Goal: Transaction & Acquisition: Download file/media

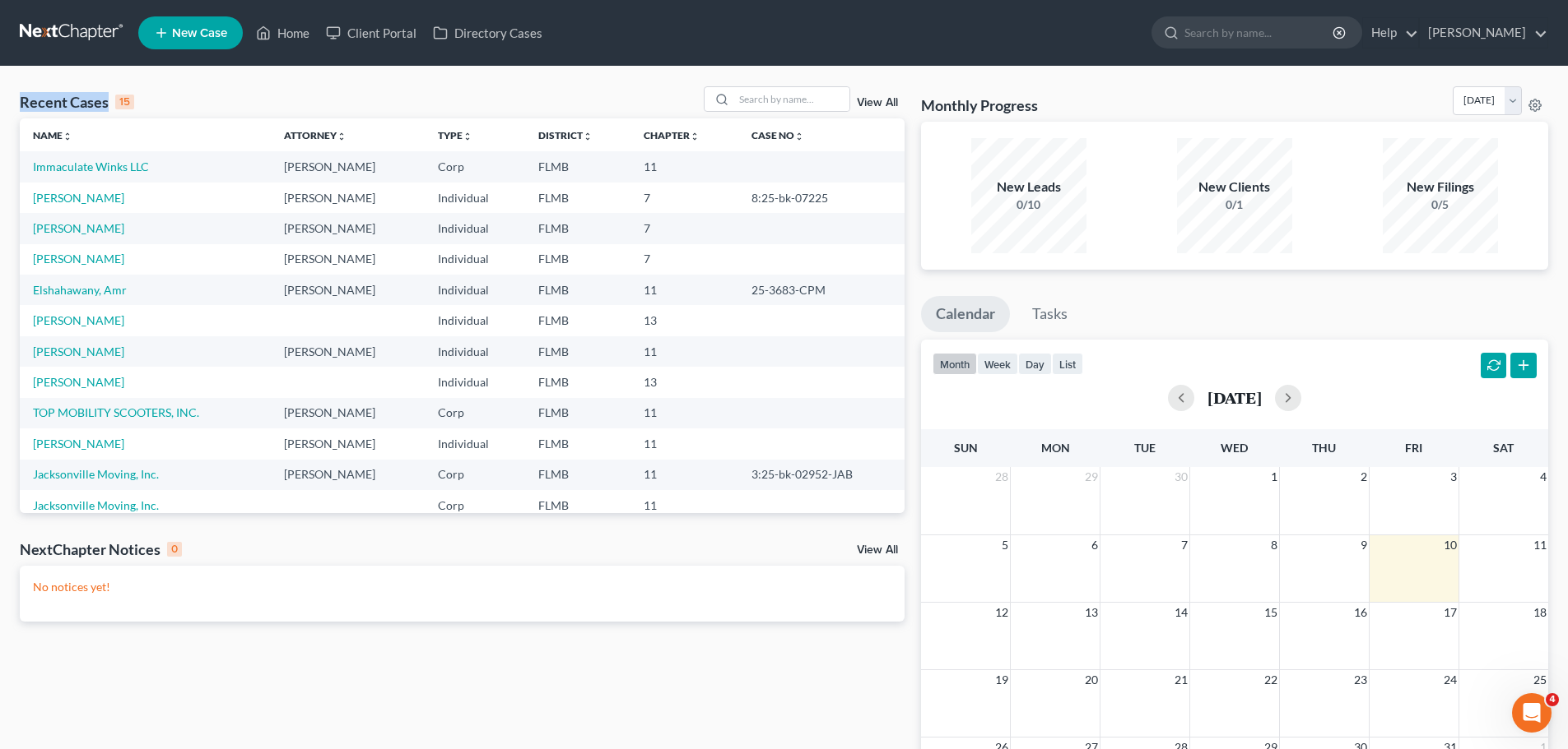
drag, startPoint x: 16, startPoint y: 80, endPoint x: 109, endPoint y: 99, distance: 94.9
click at [109, 99] on div "Recent Cases 15 View All Name unfold_more expand_more expand_less Attorney unfo…" at bounding box center [784, 493] width 1568 height 853
click at [188, 90] on div "Recent Cases 15 View All" at bounding box center [462, 102] width 885 height 32
click at [99, 254] on link "[PERSON_NAME]" at bounding box center [79, 258] width 91 height 14
select select "1"
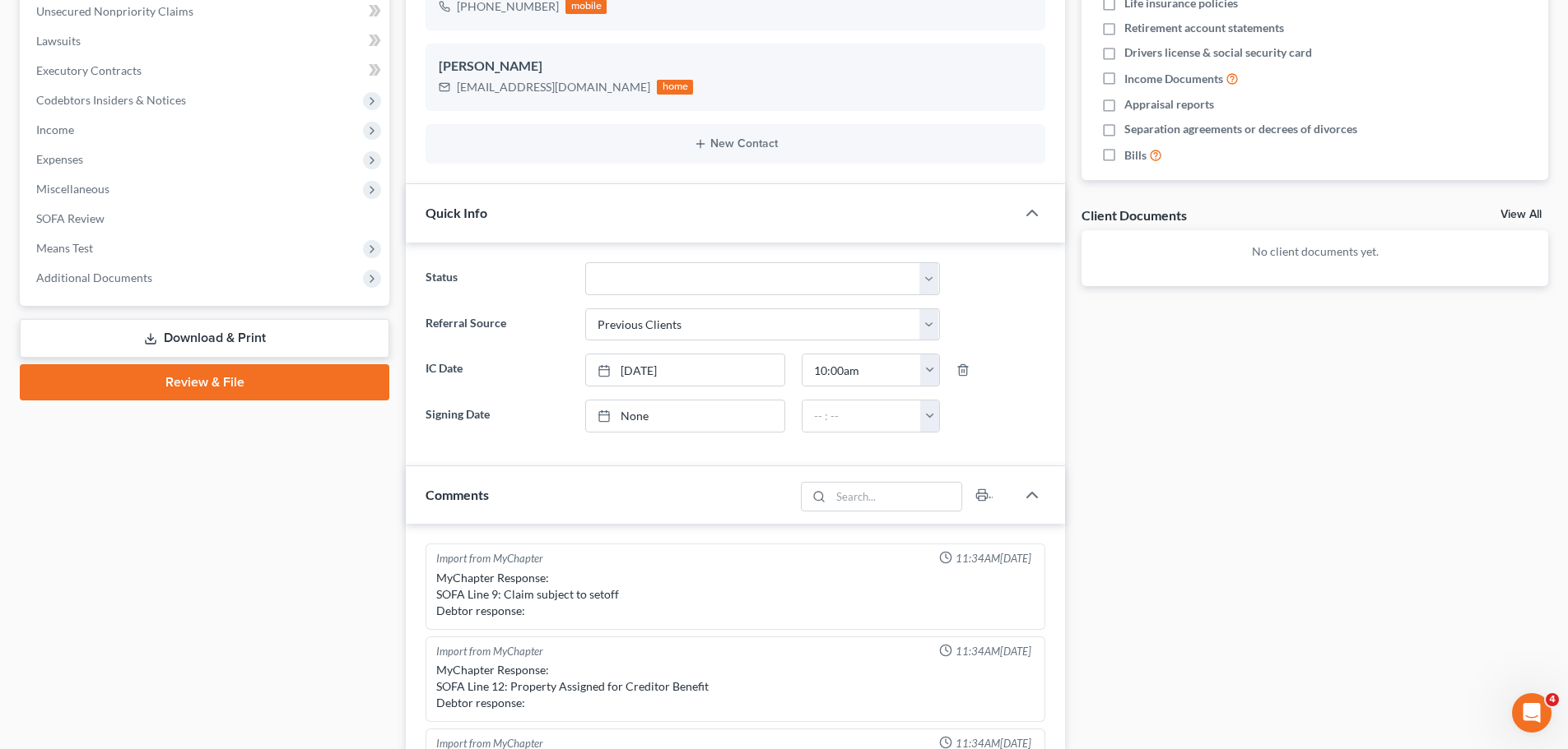
scroll to position [285, 0]
click at [212, 334] on link "Download & Print" at bounding box center [205, 338] width 370 height 39
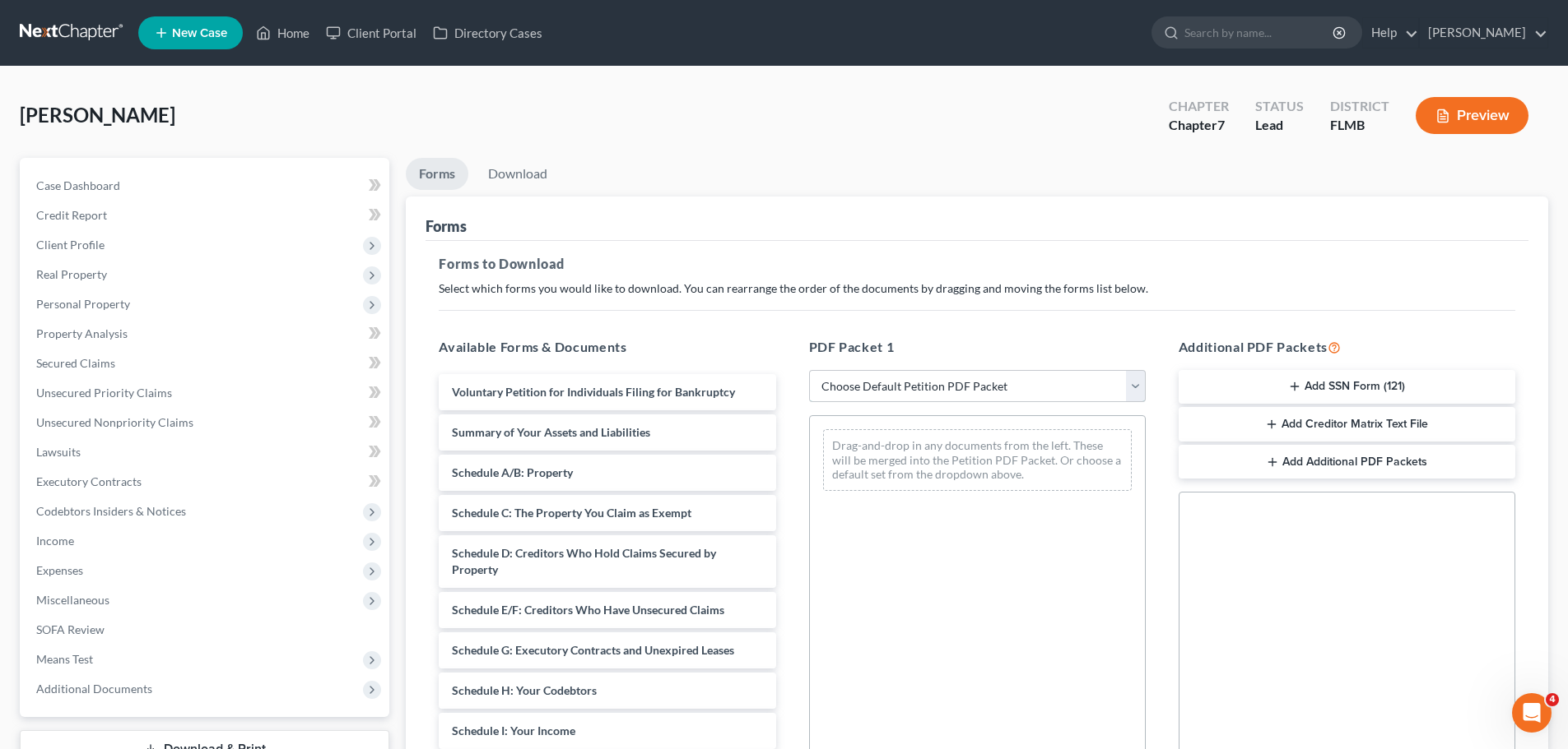
click at [892, 394] on select "Choose Default Petition PDF Packet Complete Bankruptcy Petition (all forms and …" at bounding box center [977, 386] width 337 height 33
click at [919, 307] on div "Forms to Download Select which forms you would like to download. You can rearra…" at bounding box center [977, 571] width 1102 height 661
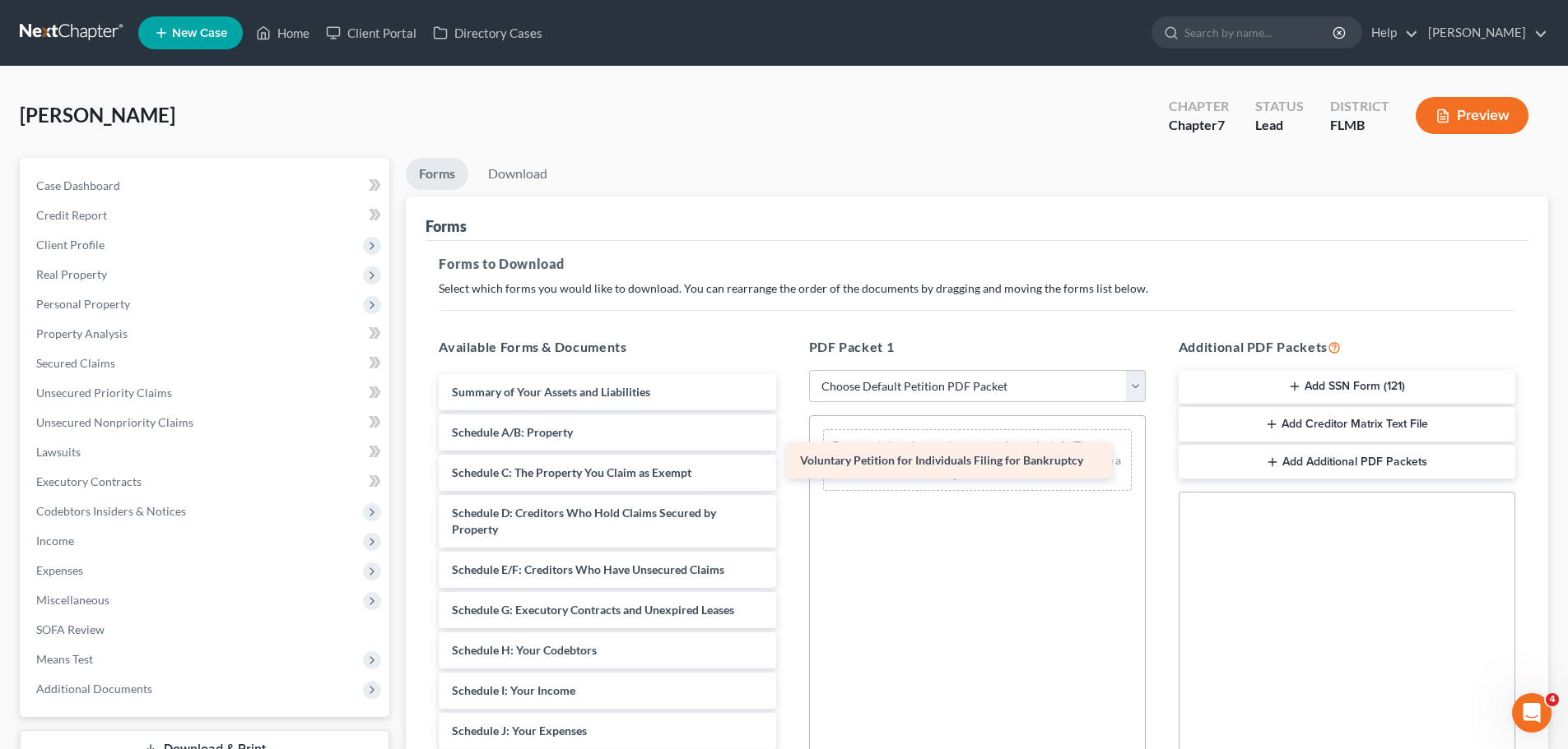
drag, startPoint x: 605, startPoint y: 388, endPoint x: 953, endPoint y: 456, distance: 354.6
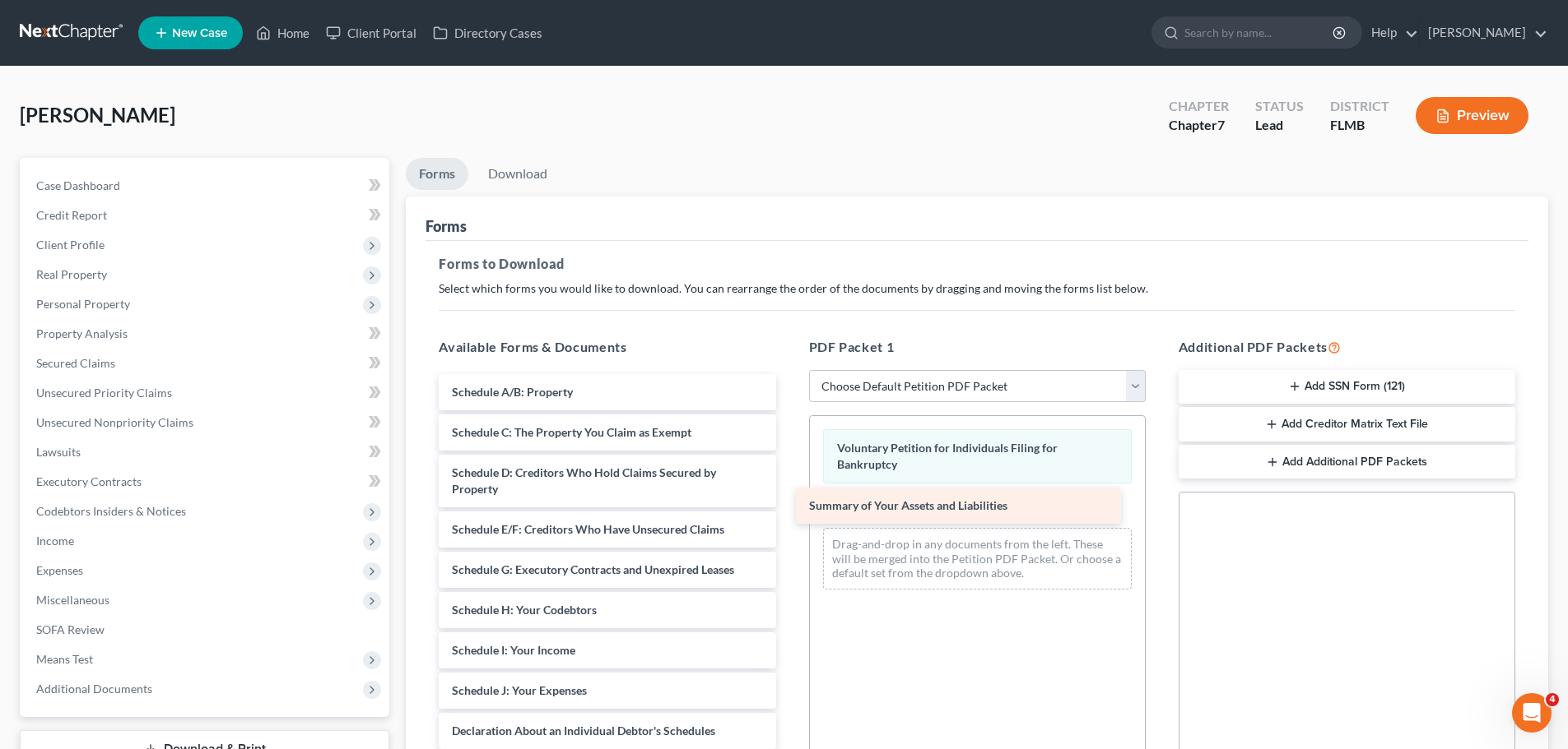
drag, startPoint x: 600, startPoint y: 395, endPoint x: 959, endPoint y: 510, distance: 377.0
click at [788, 510] on div "Summary of Your Assets and Liabilities Summary of Your Assets and Liabilities S…" at bounding box center [607, 748] width 363 height 747
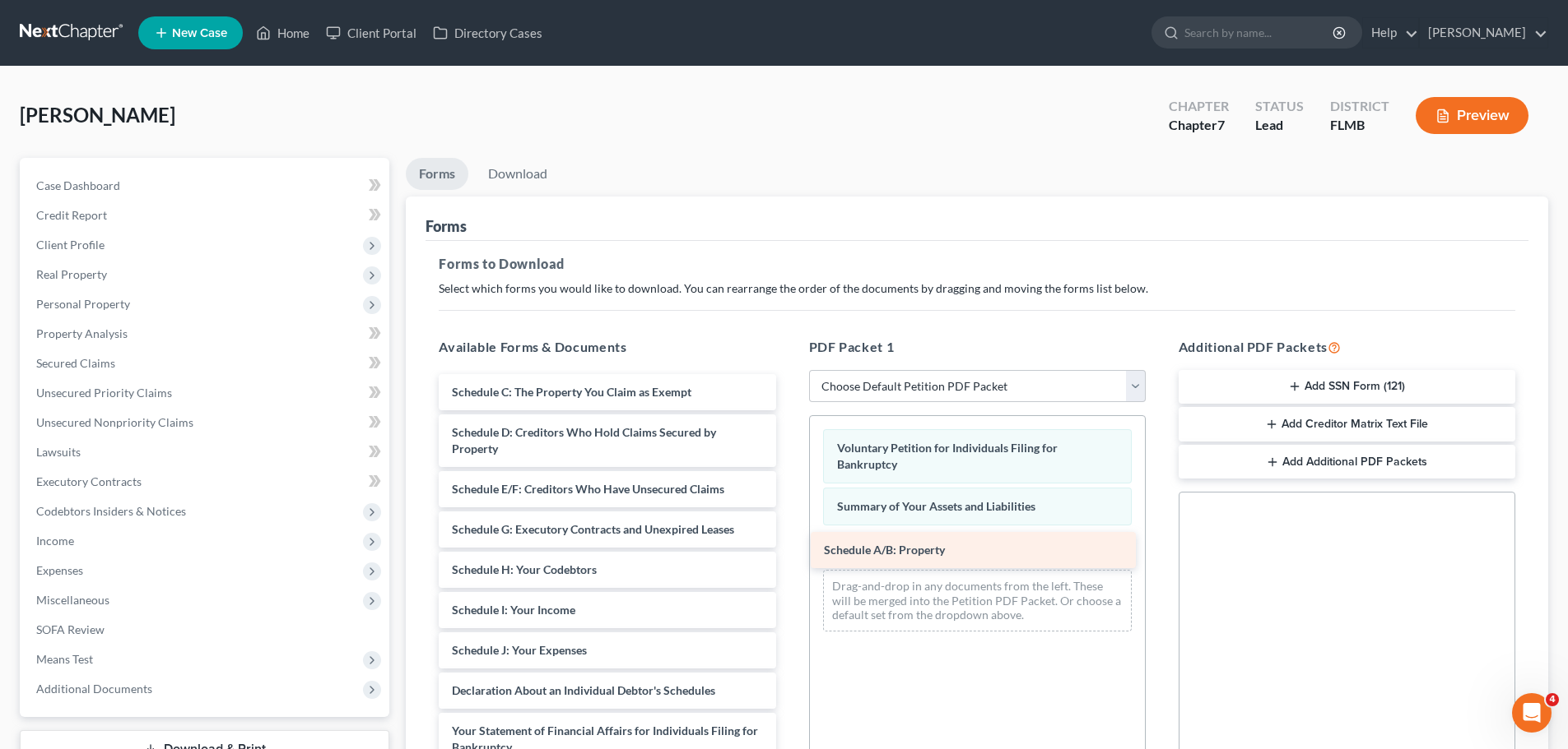
drag, startPoint x: 544, startPoint y: 397, endPoint x: 922, endPoint y: 557, distance: 410.5
click at [788, 557] on div "Schedule A/B: Property Schedule A/B: Property Schedule C: The Property You Clai…" at bounding box center [607, 727] width 363 height 706
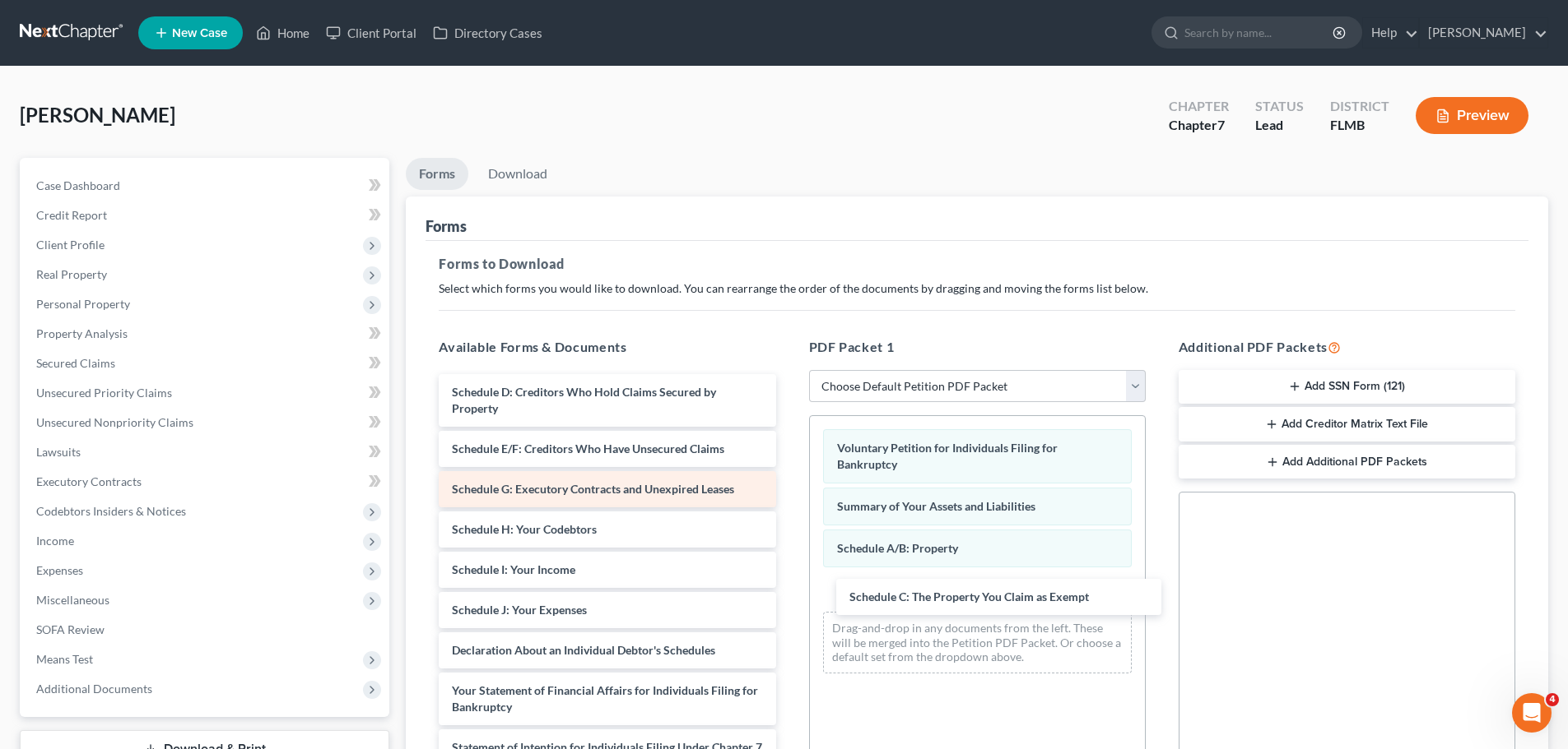
drag, startPoint x: 520, startPoint y: 395, endPoint x: 708, endPoint y: 473, distance: 203.5
click at [788, 592] on div "Schedule C: The Property You Claim as Exempt Schedule C: The Property You Claim…" at bounding box center [607, 707] width 363 height 667
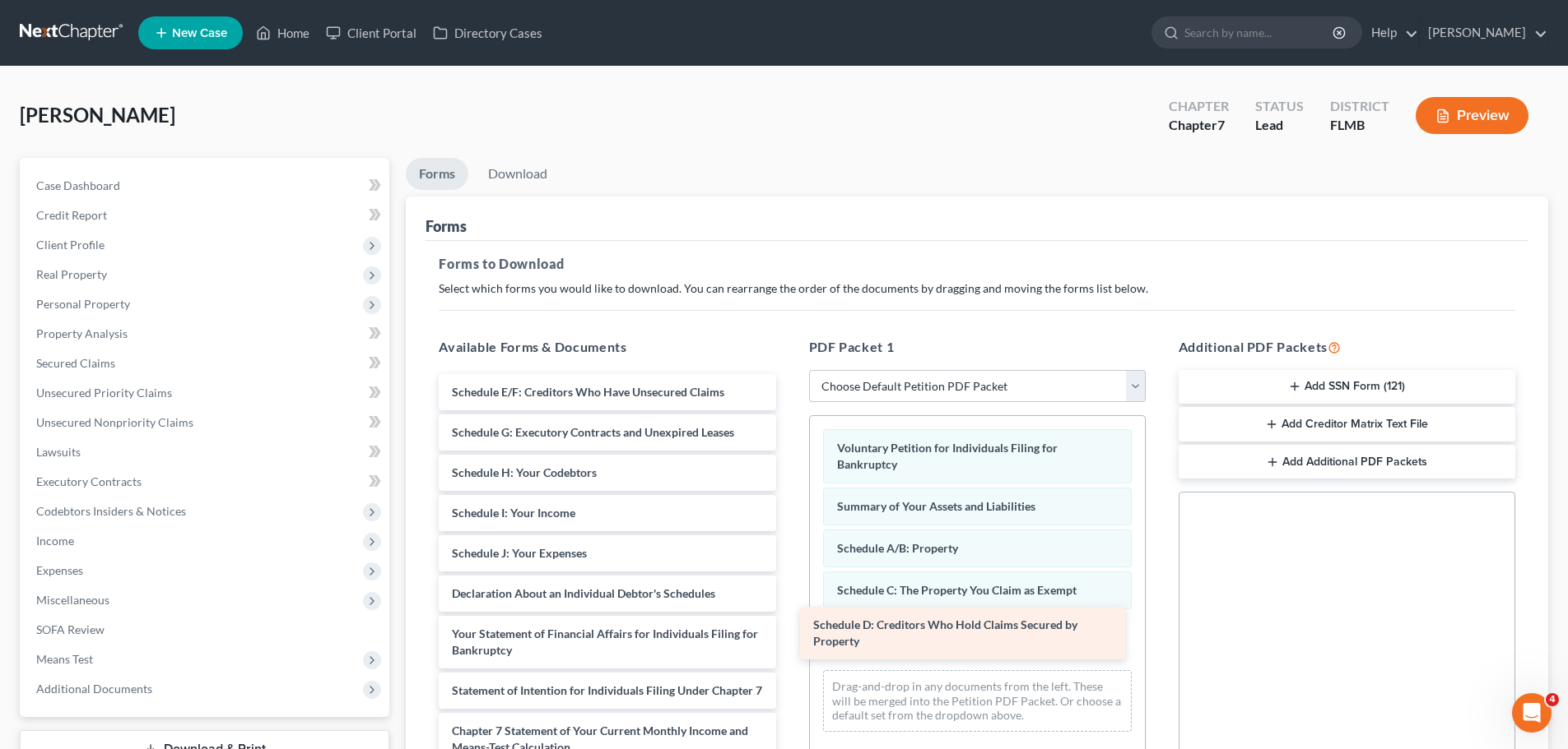
drag, startPoint x: 625, startPoint y: 397, endPoint x: 986, endPoint y: 629, distance: 429.1
click at [788, 630] on div "Schedule D: Creditors Who Hold Claims Secured by Property Schedule D: Creditors…" at bounding box center [607, 679] width 363 height 610
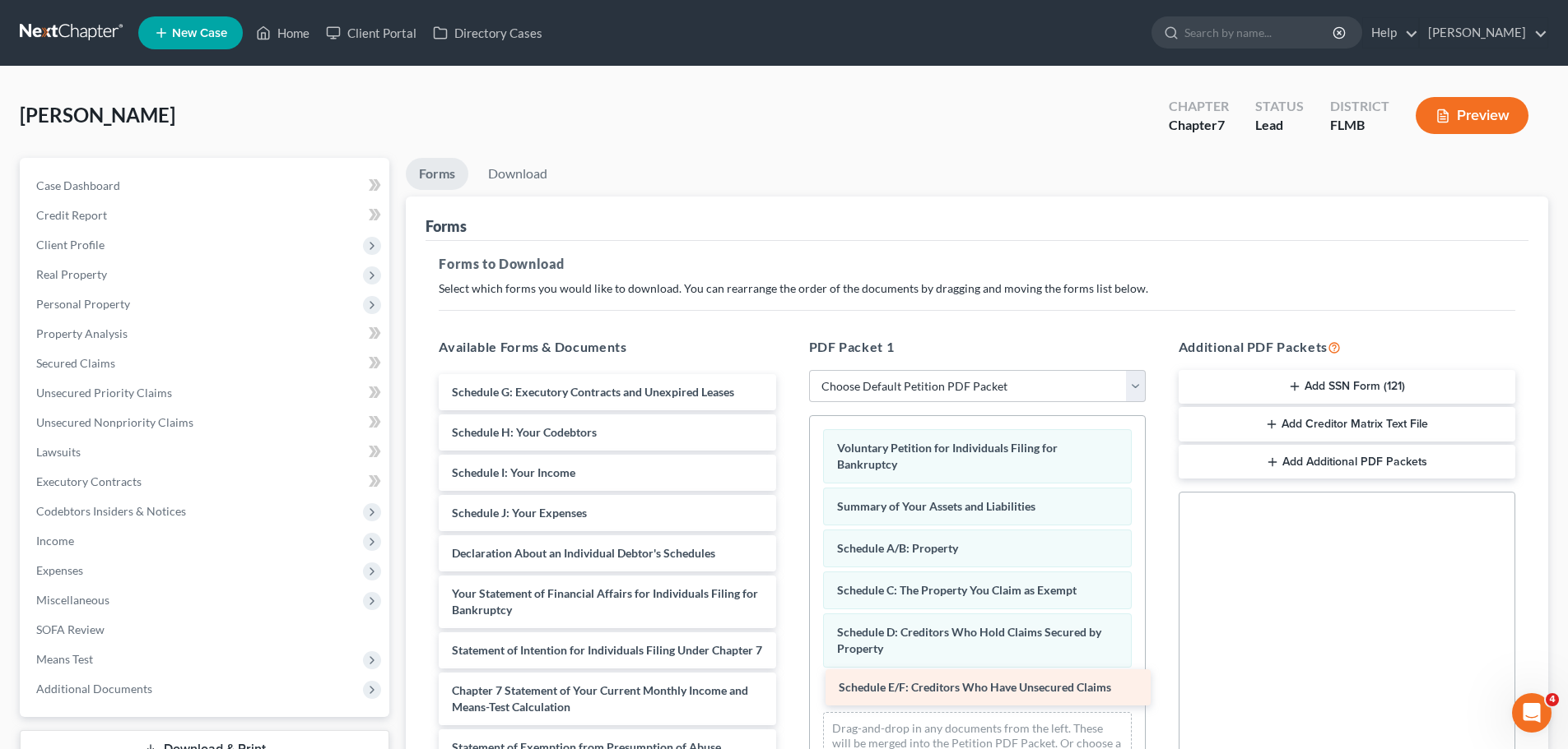
drag, startPoint x: 550, startPoint y: 397, endPoint x: 924, endPoint y: 692, distance: 476.3
click at [788, 692] on div "Schedule E/F: Creditors Who Have Unsecured Claims Schedule E/F: Creditors Who H…" at bounding box center [607, 659] width 363 height 569
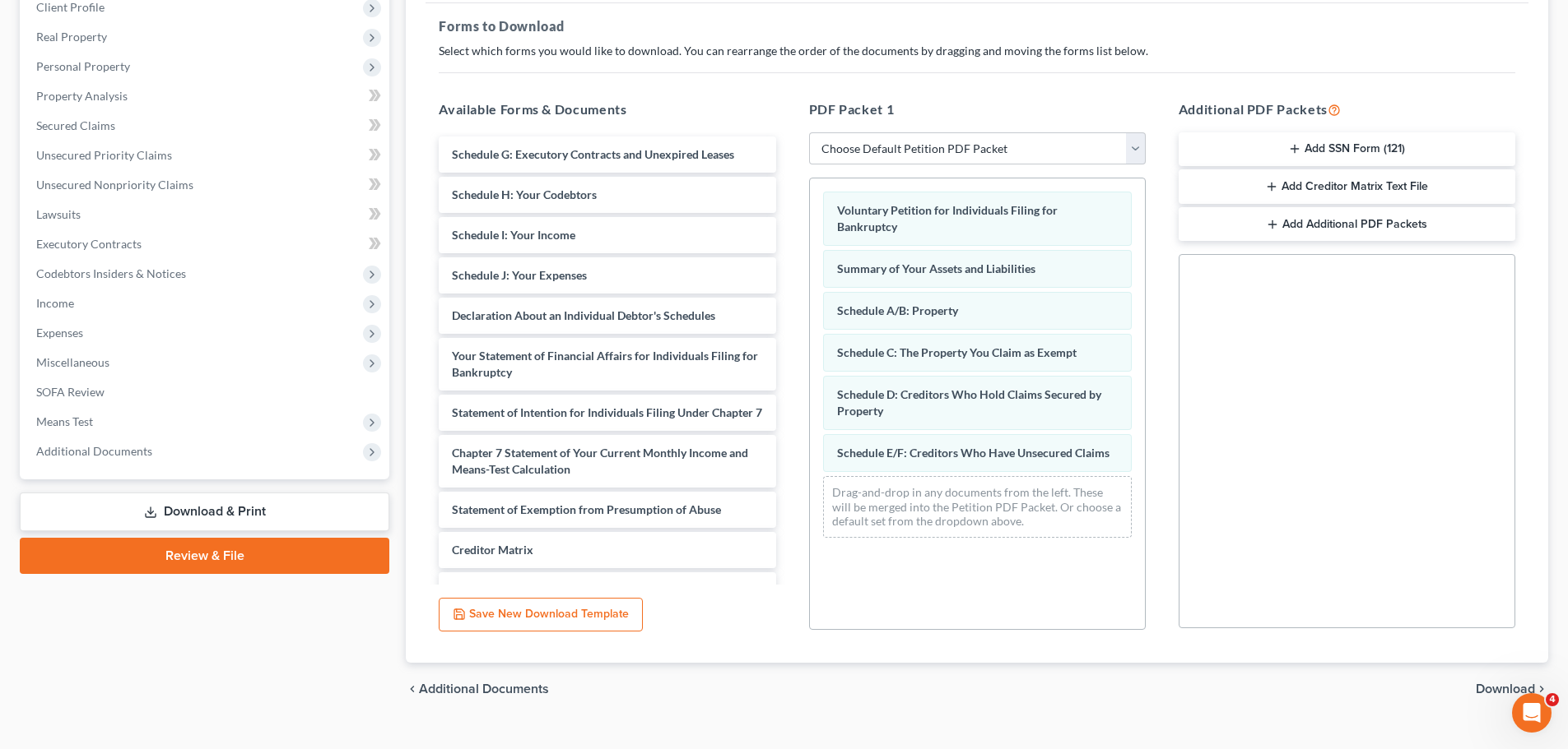
scroll to position [247, 0]
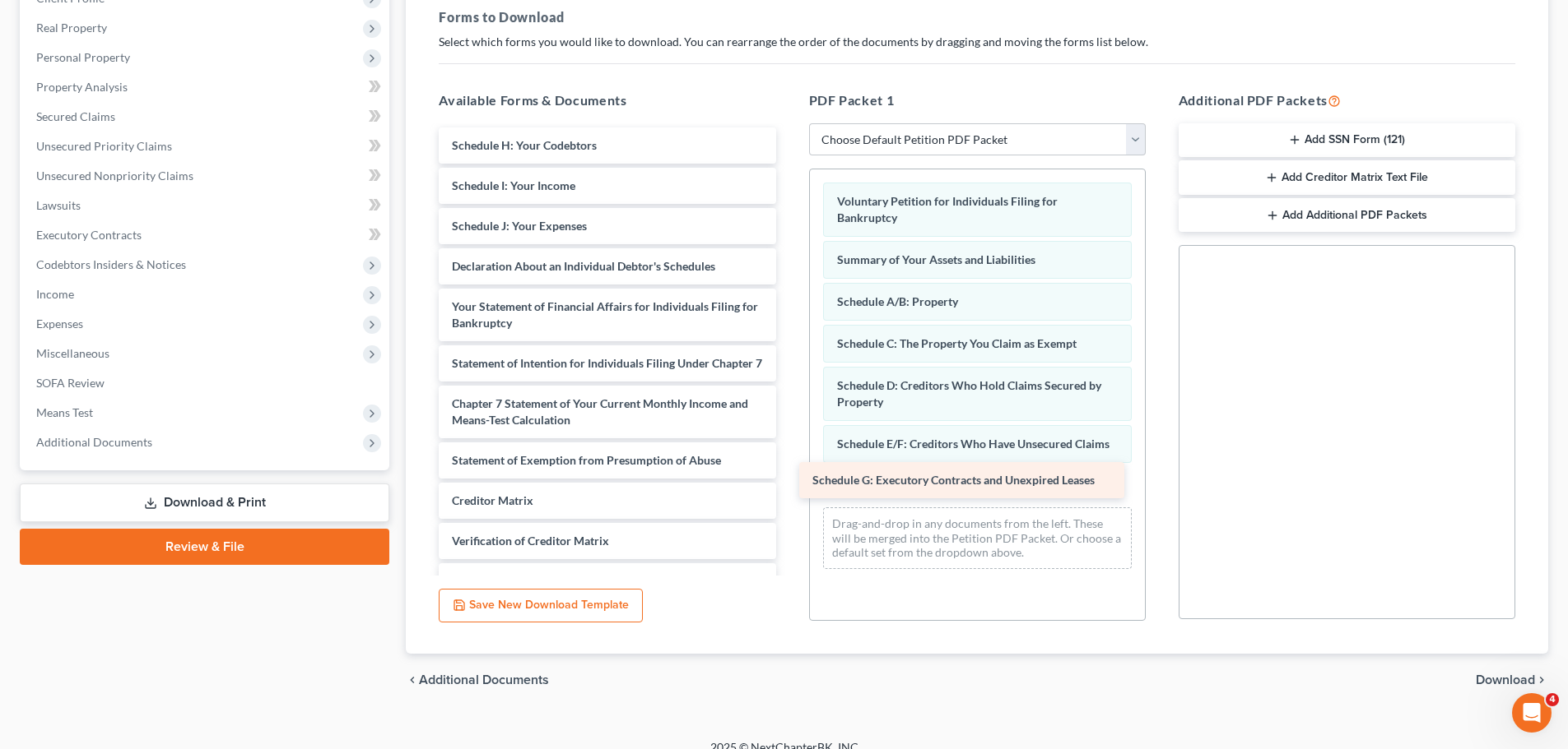
drag, startPoint x: 615, startPoint y: 143, endPoint x: 975, endPoint y: 478, distance: 491.8
click at [788, 478] on div "Schedule G: Executory Contracts and Unexpired Leases Schedule G: Executory Cont…" at bounding box center [607, 392] width 363 height 529
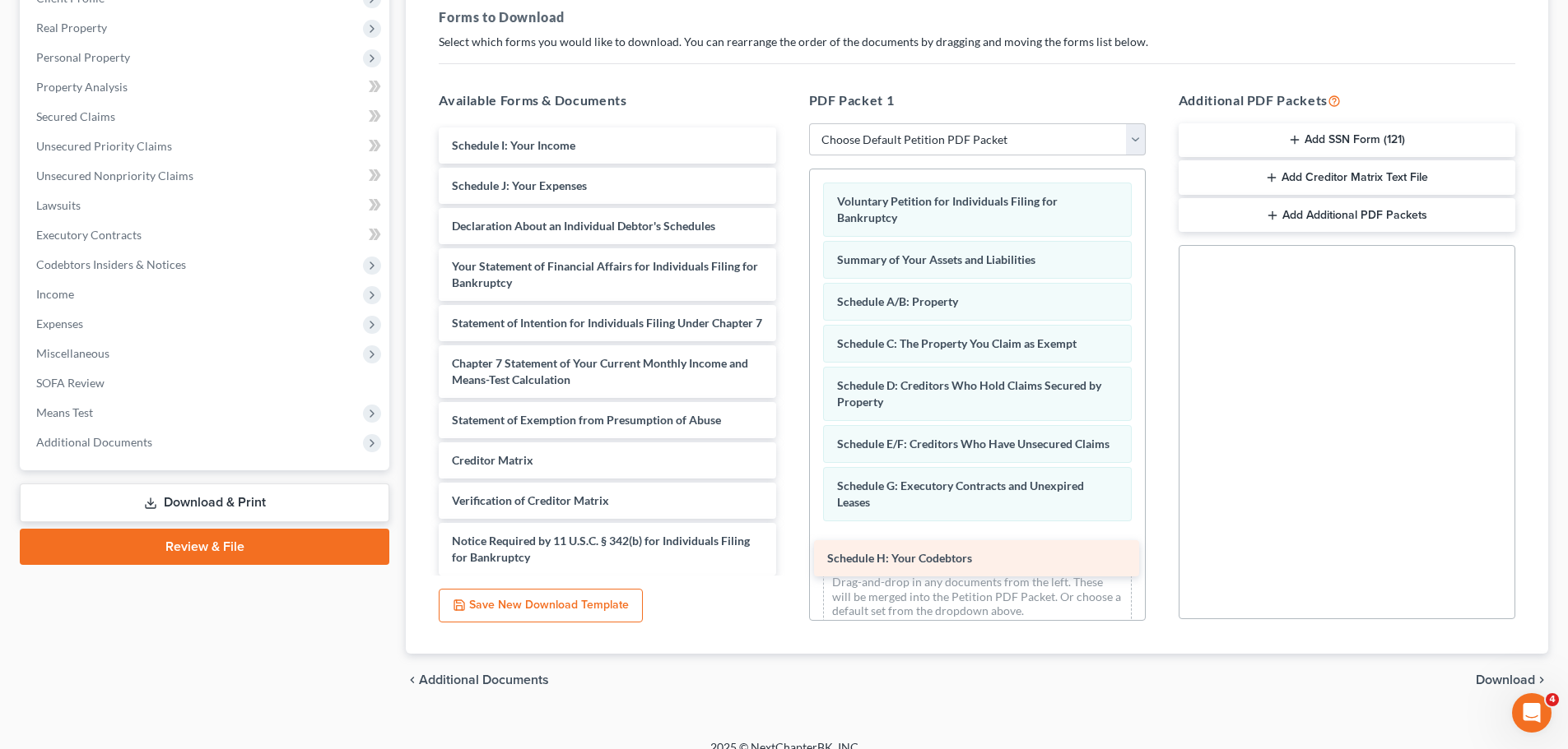
drag, startPoint x: 640, startPoint y: 140, endPoint x: 1016, endPoint y: 547, distance: 554.1
click at [788, 550] on div "Schedule H: Your Codebtors Schedule H: Your Codebtors Schedule I: Your Income S…" at bounding box center [607, 371] width 363 height 488
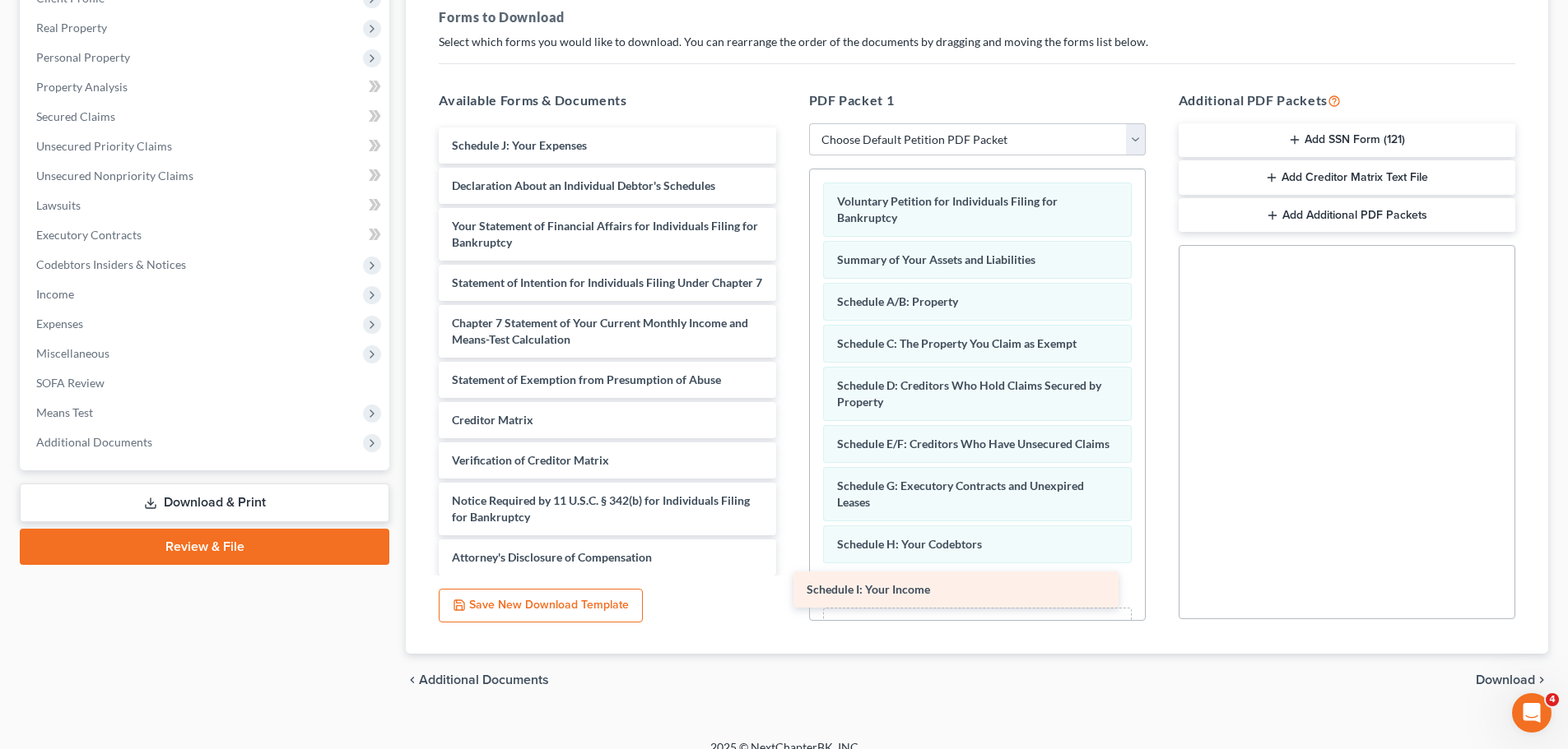
drag, startPoint x: 600, startPoint y: 155, endPoint x: 955, endPoint y: 599, distance: 568.5
click at [788, 575] on div "Schedule I: Your Income Schedule I: Your Income Schedule J: Your Expenses Decla…" at bounding box center [607, 351] width 363 height 448
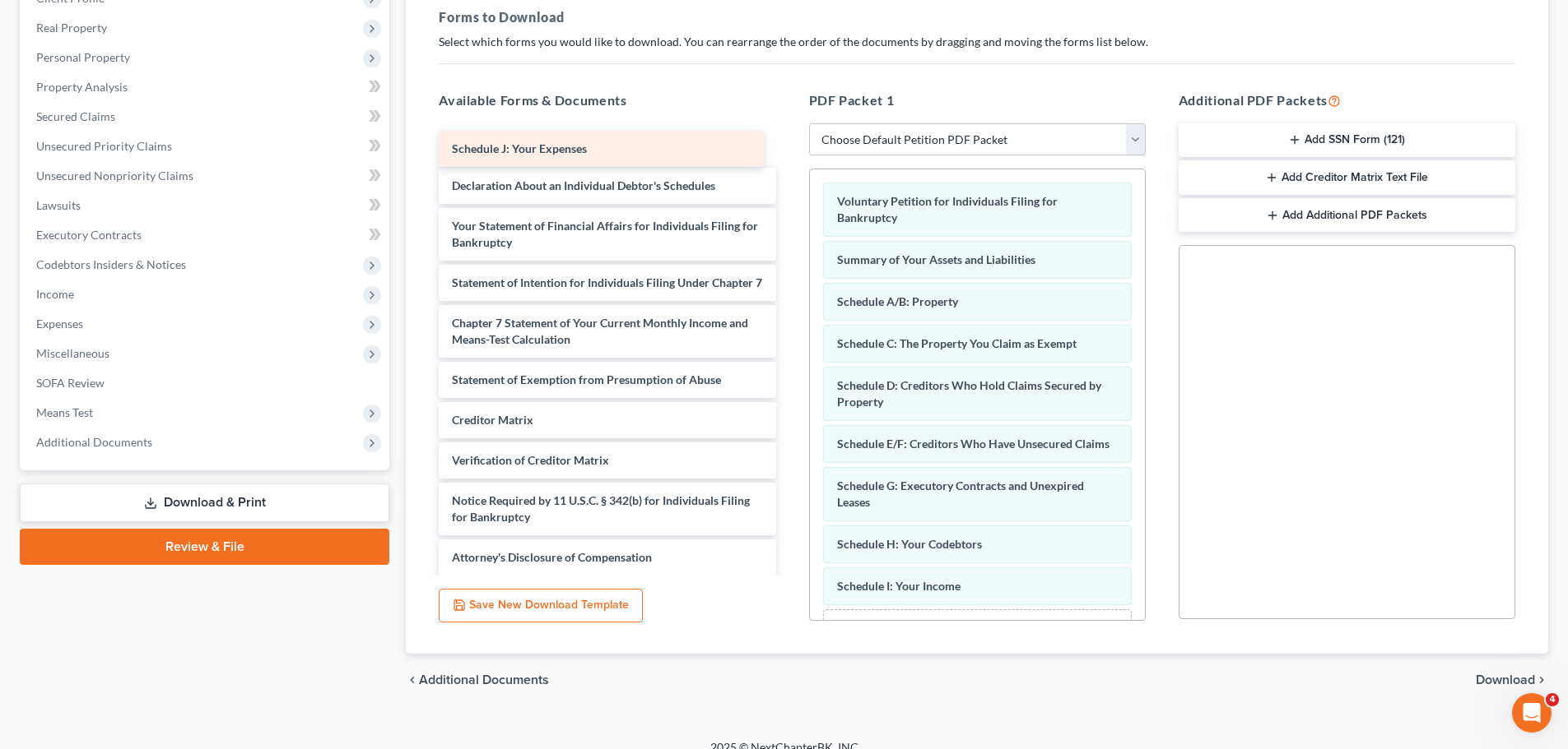
click at [630, 144] on div "Schedule J: Your Expenses Schedule J: Your Expenses Schedule J: Your Expenses D…" at bounding box center [607, 351] width 363 height 448
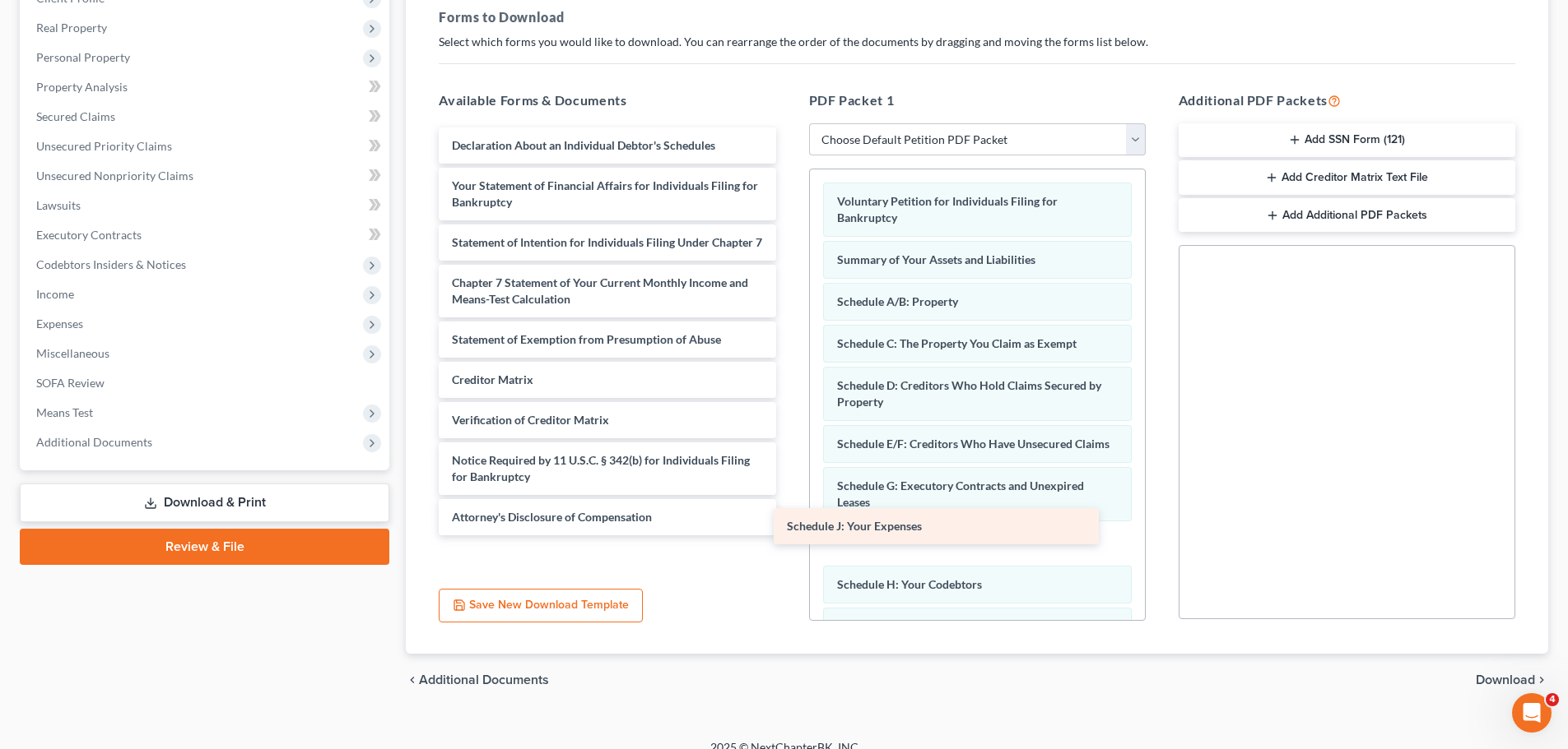
scroll to position [266, 0]
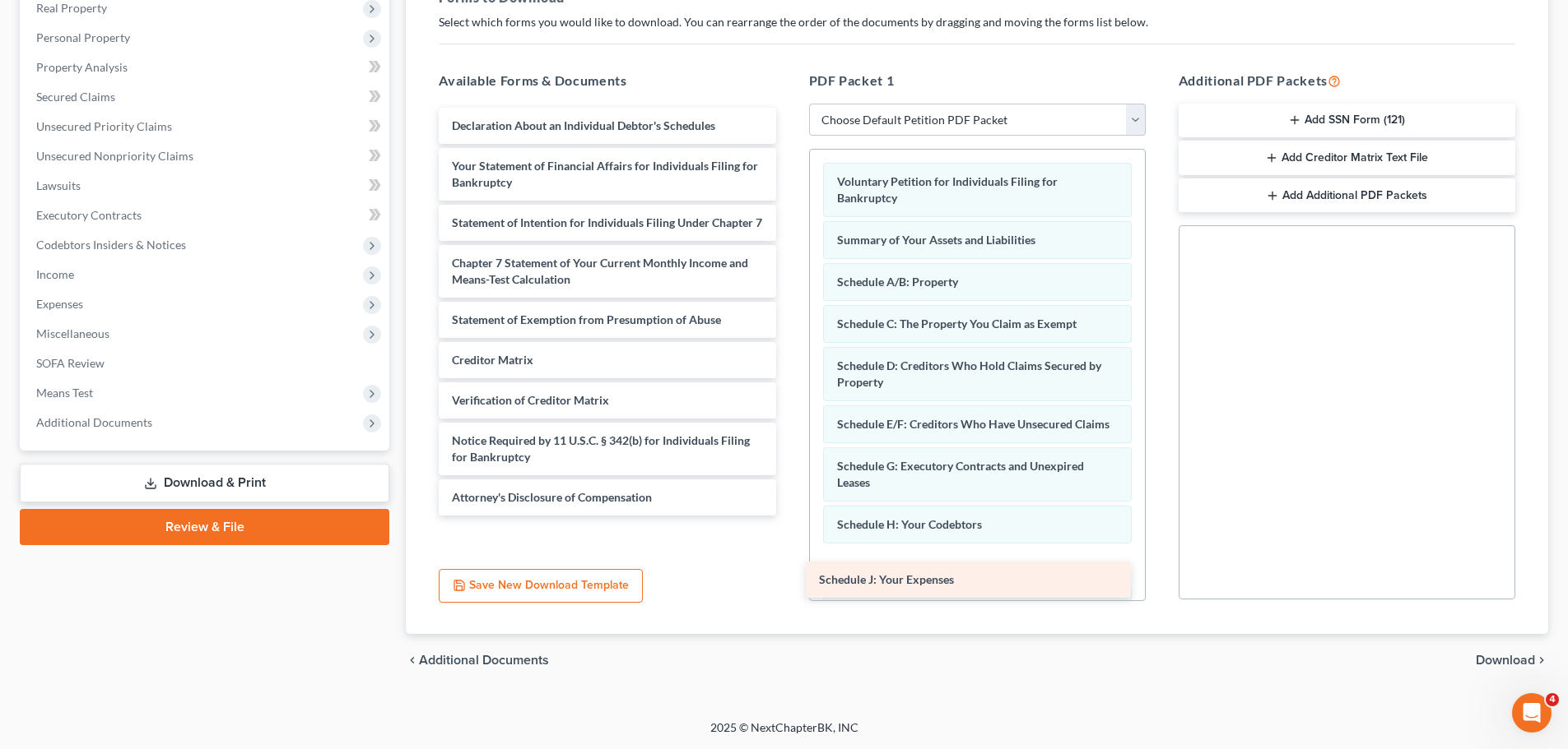
drag, startPoint x: 625, startPoint y: 154, endPoint x: 992, endPoint y: 588, distance: 568.4
click at [788, 516] on div "Schedule J: Your Expenses Schedule J: Your Expenses Declaration About an Indivi…" at bounding box center [607, 312] width 363 height 408
drag, startPoint x: 1128, startPoint y: 402, endPoint x: 1128, endPoint y: 428, distance: 26.0
click at [1128, 428] on div "Voluntary Petition for Individuals Filing for Bankruptcy Summary of Your Assets…" at bounding box center [977, 428] width 335 height 557
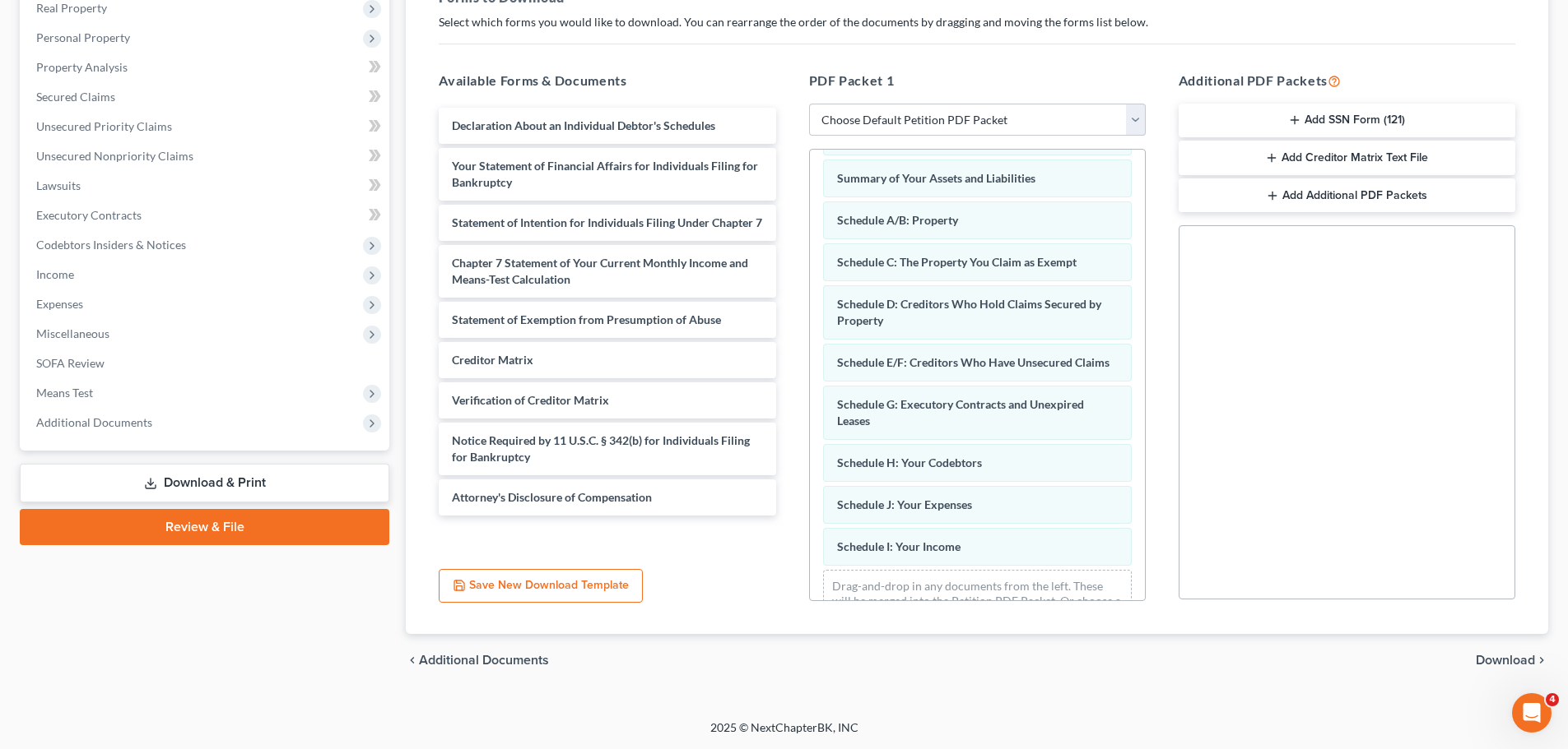
scroll to position [122, 0]
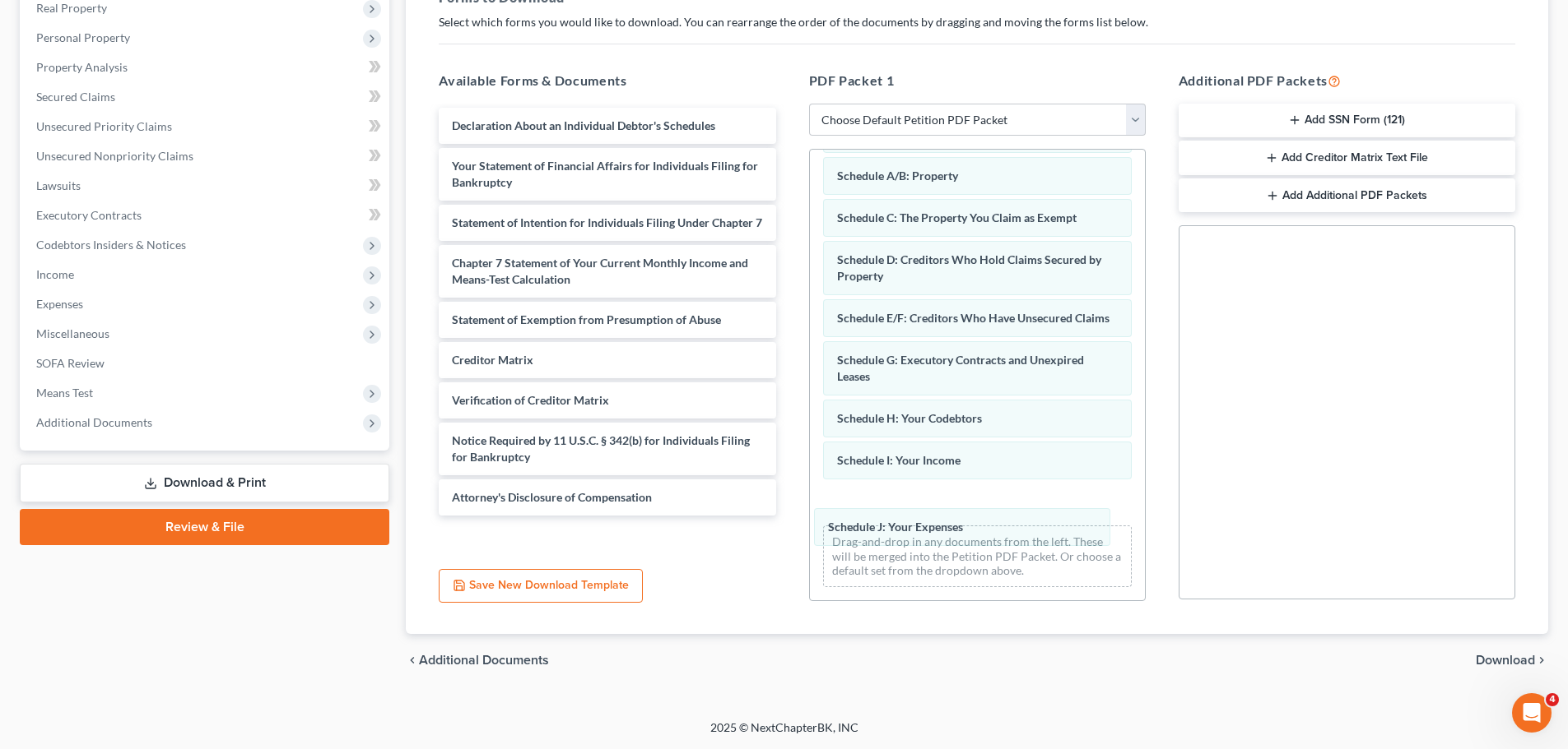
drag, startPoint x: 966, startPoint y: 459, endPoint x: 965, endPoint y: 500, distance: 41.0
click at [965, 504] on div "Schedule J: Your Expenses Voluntary Petition for Individuals Filing for Bankrup…" at bounding box center [977, 321] width 335 height 557
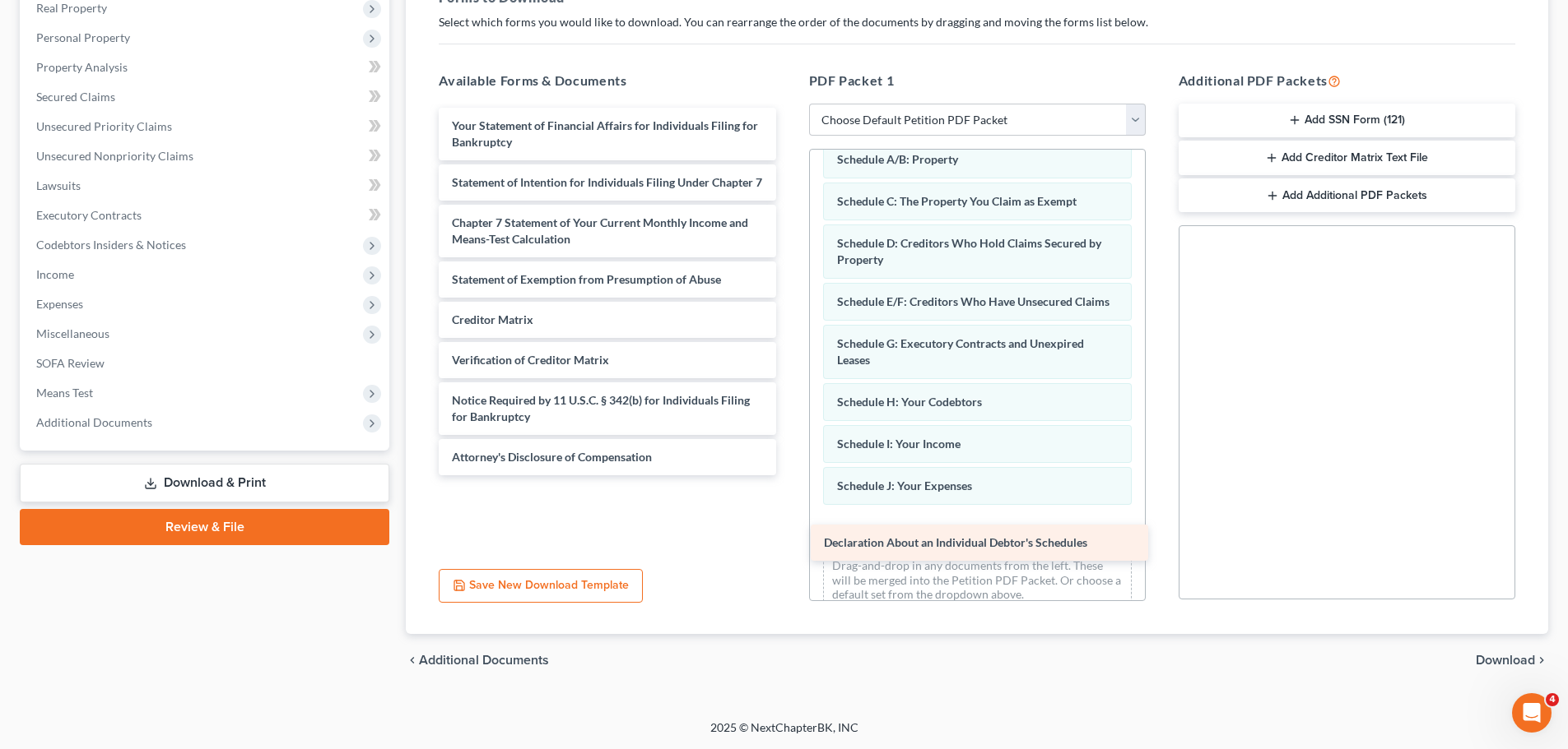
drag, startPoint x: 628, startPoint y: 128, endPoint x: 1000, endPoint y: 545, distance: 558.8
click at [788, 475] on div "Declaration About an Individual Debtor's Schedules Declaration About an Individ…" at bounding box center [607, 292] width 363 height 368
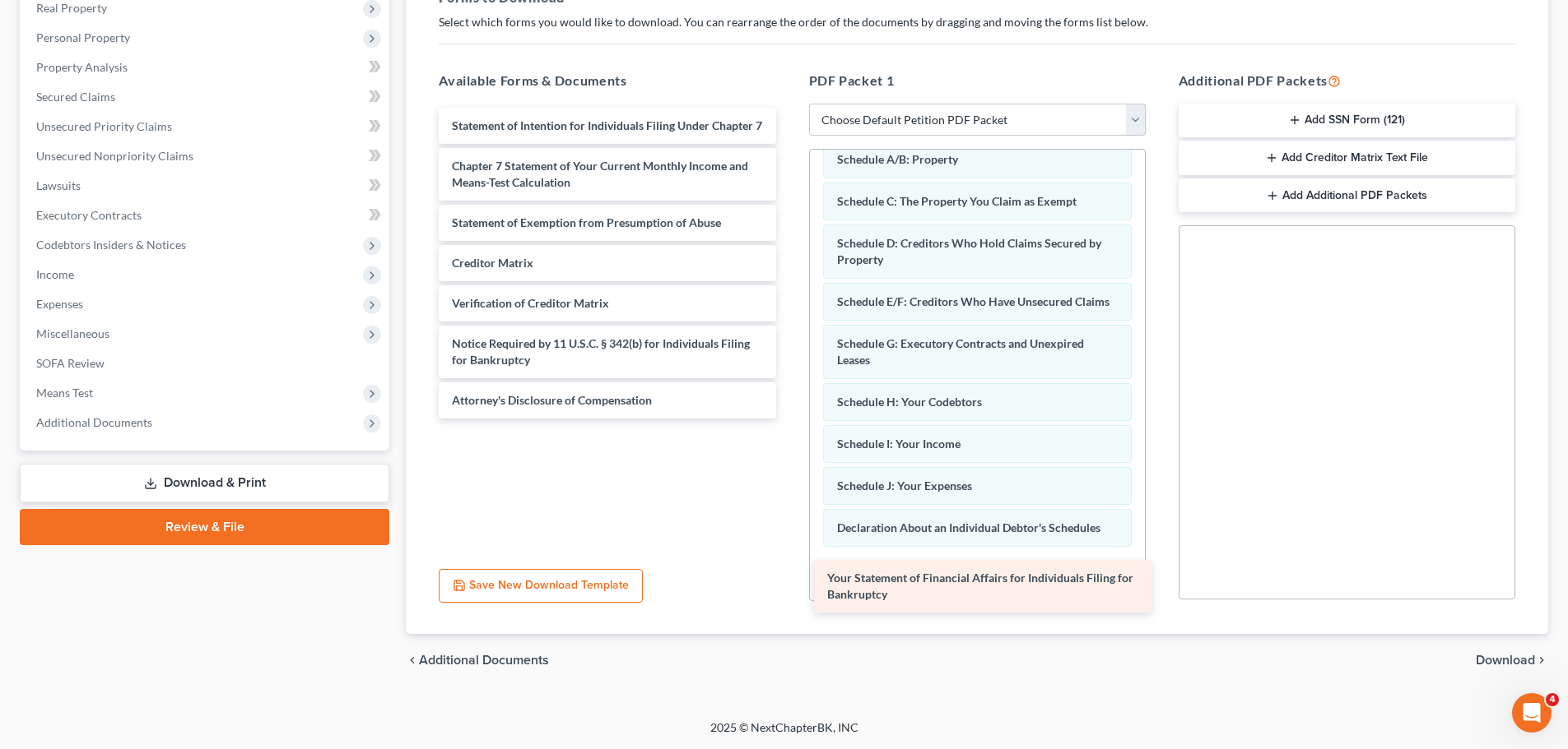
drag, startPoint x: 626, startPoint y: 138, endPoint x: 1004, endPoint y: 586, distance: 586.2
click at [788, 419] on div "Your Statement of Financial Affairs for Individuals Filing for Bankruptcy Your …" at bounding box center [607, 264] width 363 height 311
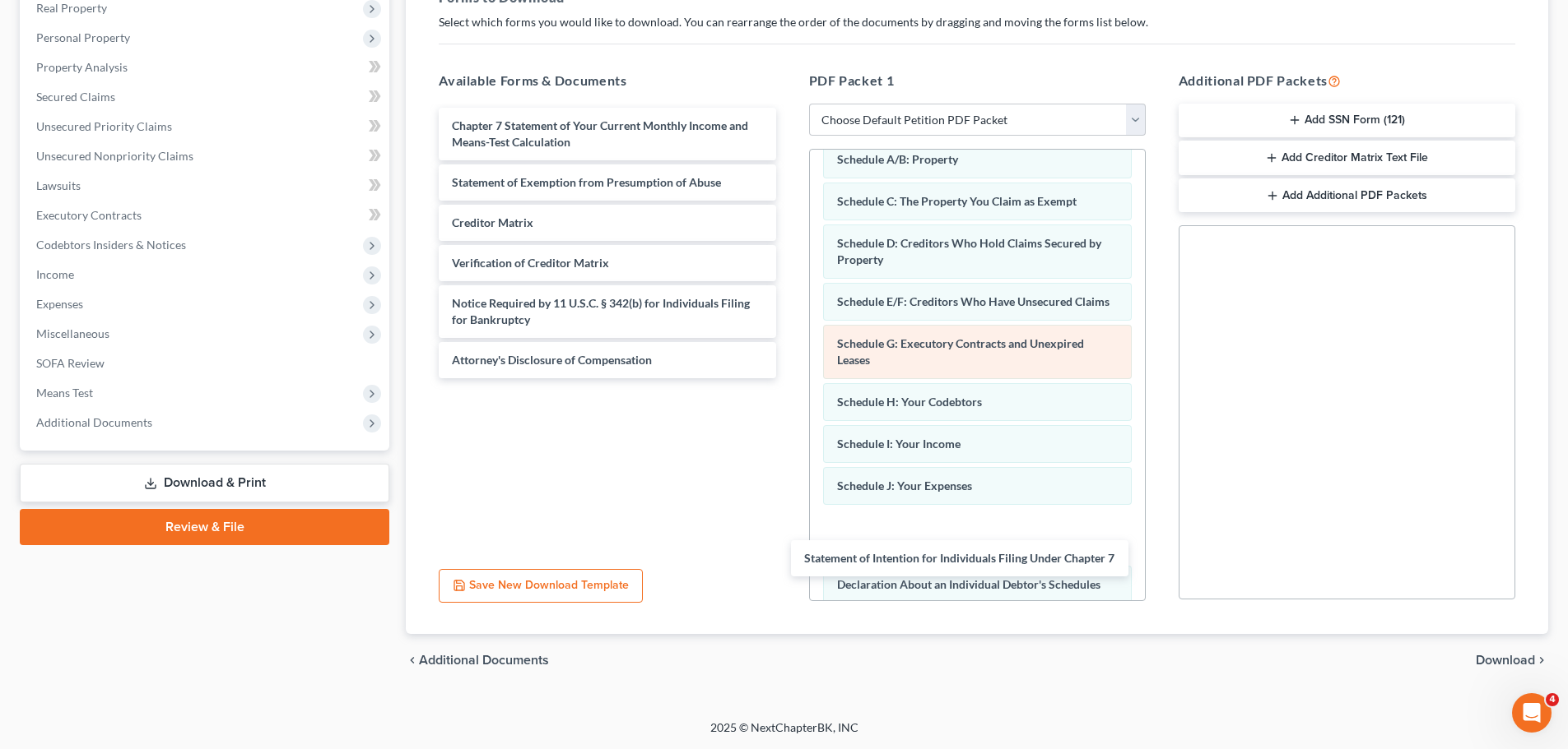
drag, startPoint x: 643, startPoint y: 134, endPoint x: 865, endPoint y: 393, distance: 341.1
click at [788, 378] on div "Statement of Intention for Individuals Filing Under Chapter 7 Statement of Inte…" at bounding box center [607, 243] width 363 height 270
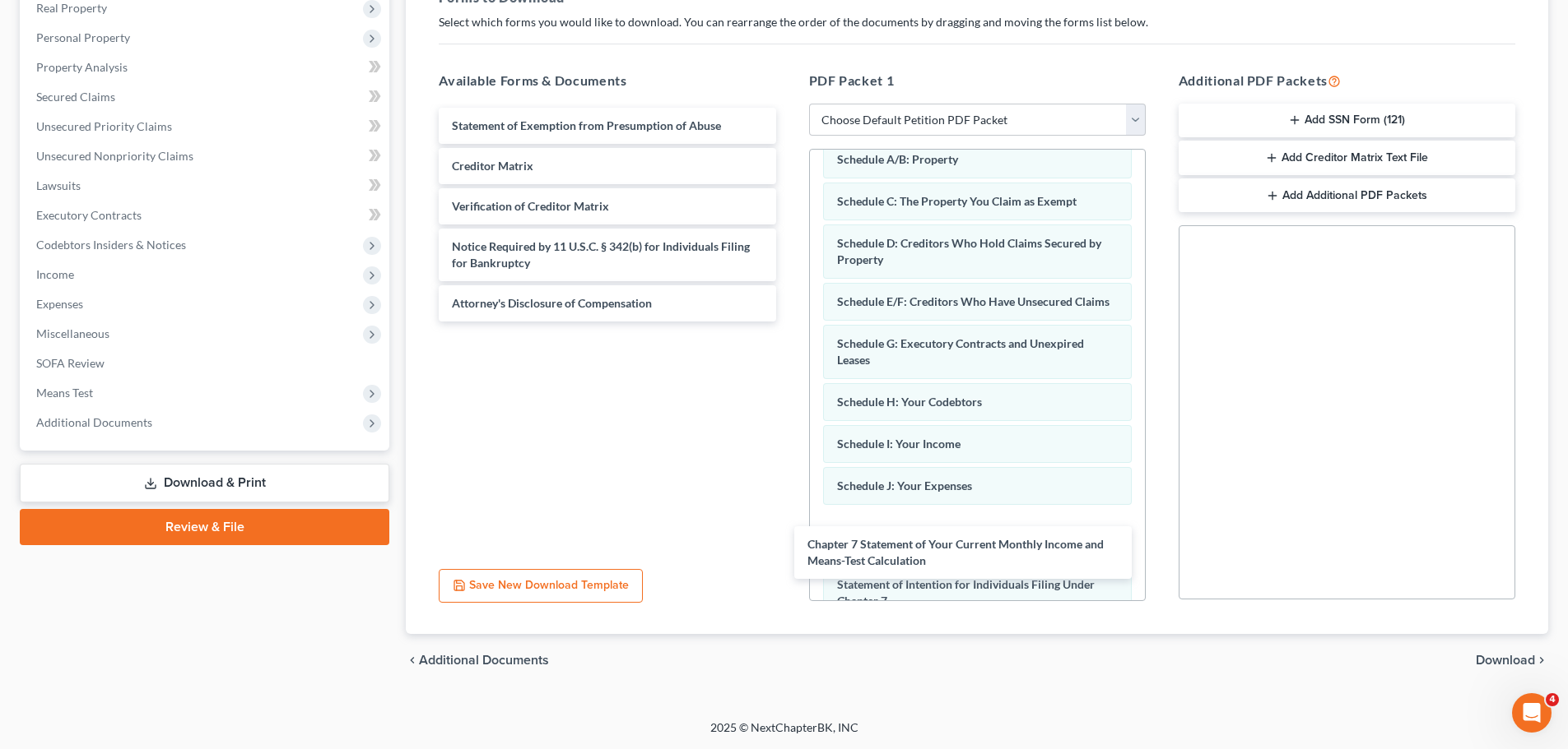
drag, startPoint x: 670, startPoint y: 130, endPoint x: 897, endPoint y: 396, distance: 349.7
click at [788, 321] on div "Chapter 7 Statement of Your Current Monthly Income and Means-Test Calculation C…" at bounding box center [607, 215] width 363 height 214
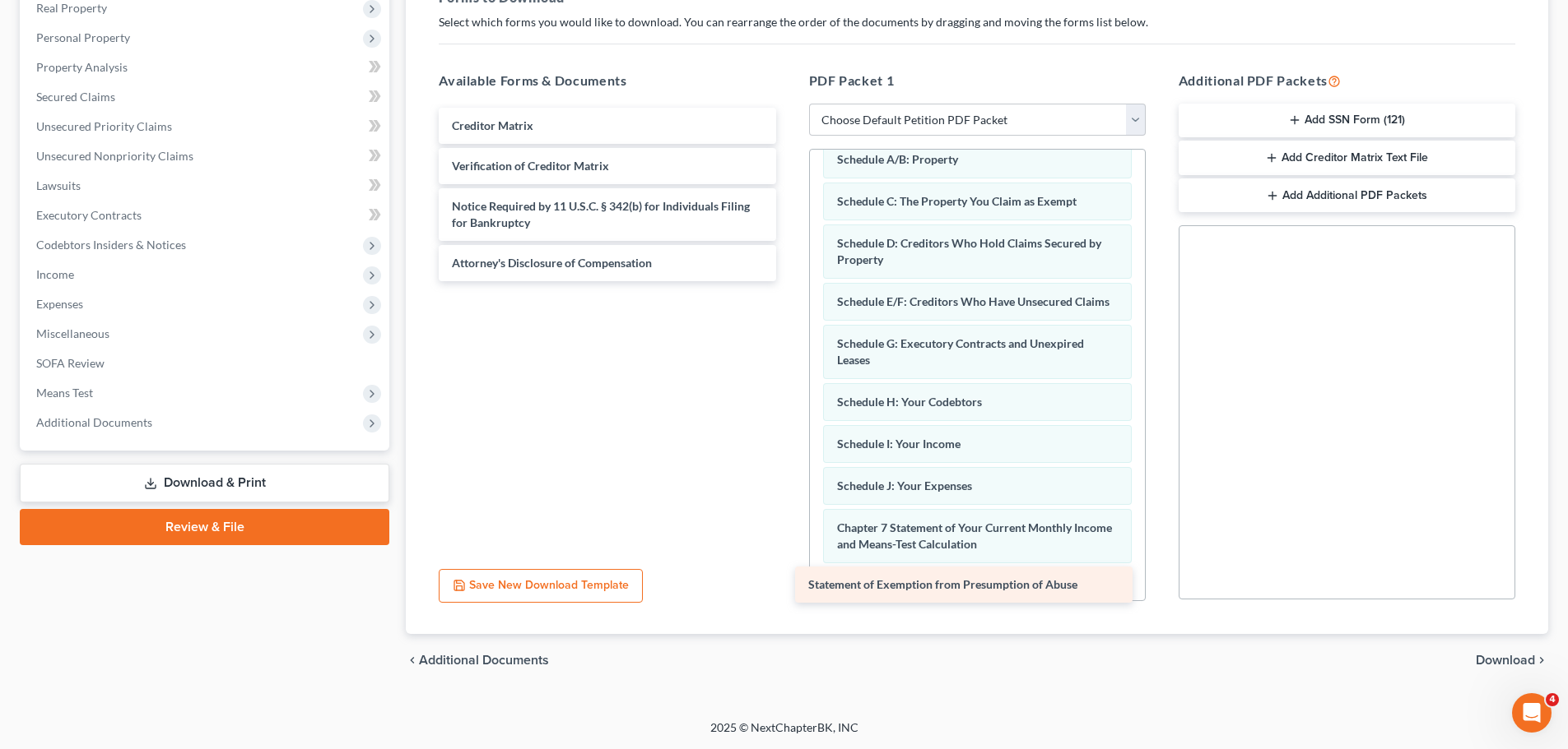
drag, startPoint x: 645, startPoint y: 126, endPoint x: 1002, endPoint y: 585, distance: 581.5
click at [788, 282] on div "Statement of Exemption from Presumption of Abuse Statement of Exemption from Pr…" at bounding box center [607, 194] width 363 height 174
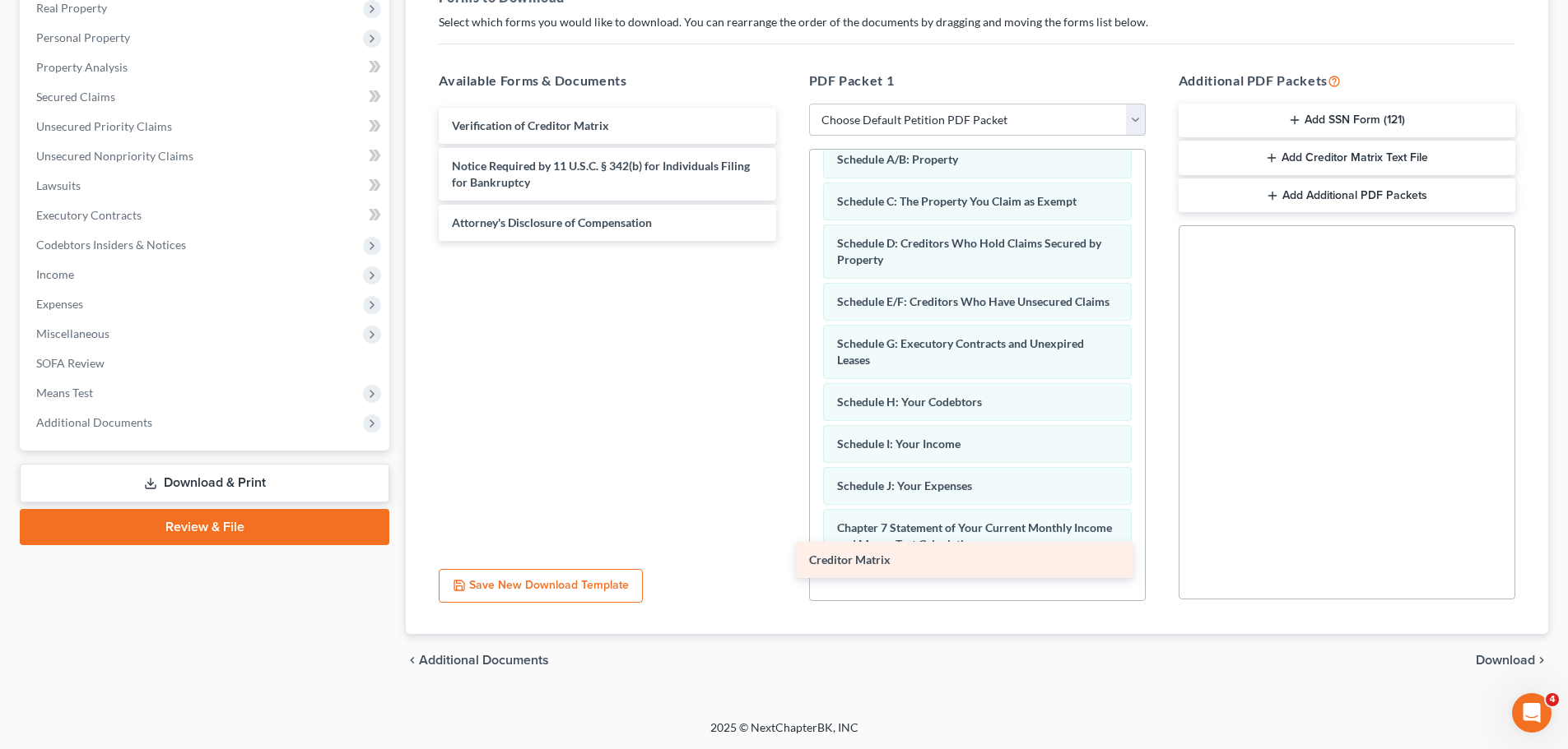
drag, startPoint x: 669, startPoint y: 130, endPoint x: 1026, endPoint y: 564, distance: 562.0
click at [788, 241] on div "Creditor Matrix Creditor Matrix Verification of Creditor Matrix Notice Required…" at bounding box center [607, 174] width 363 height 134
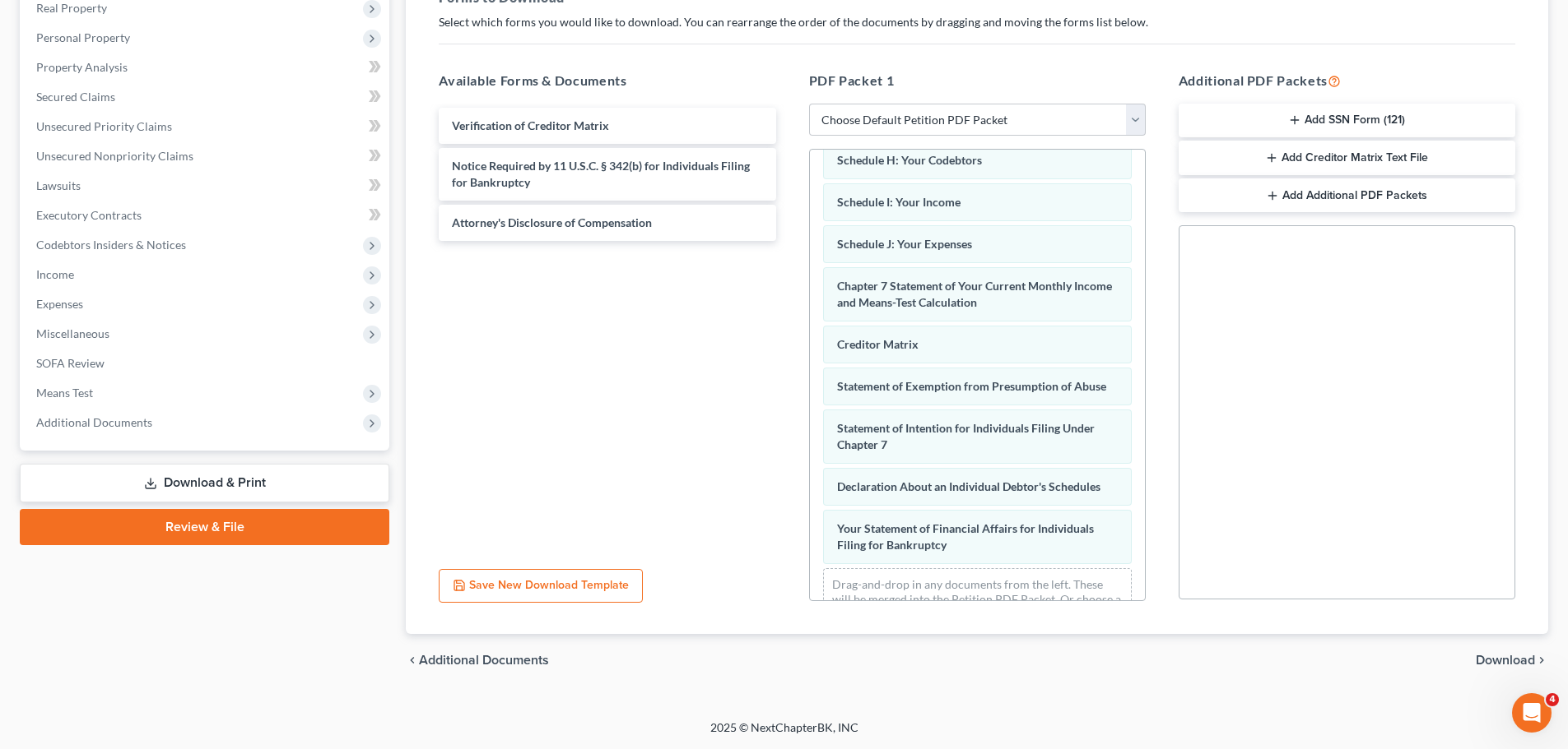
scroll to position [424, 0]
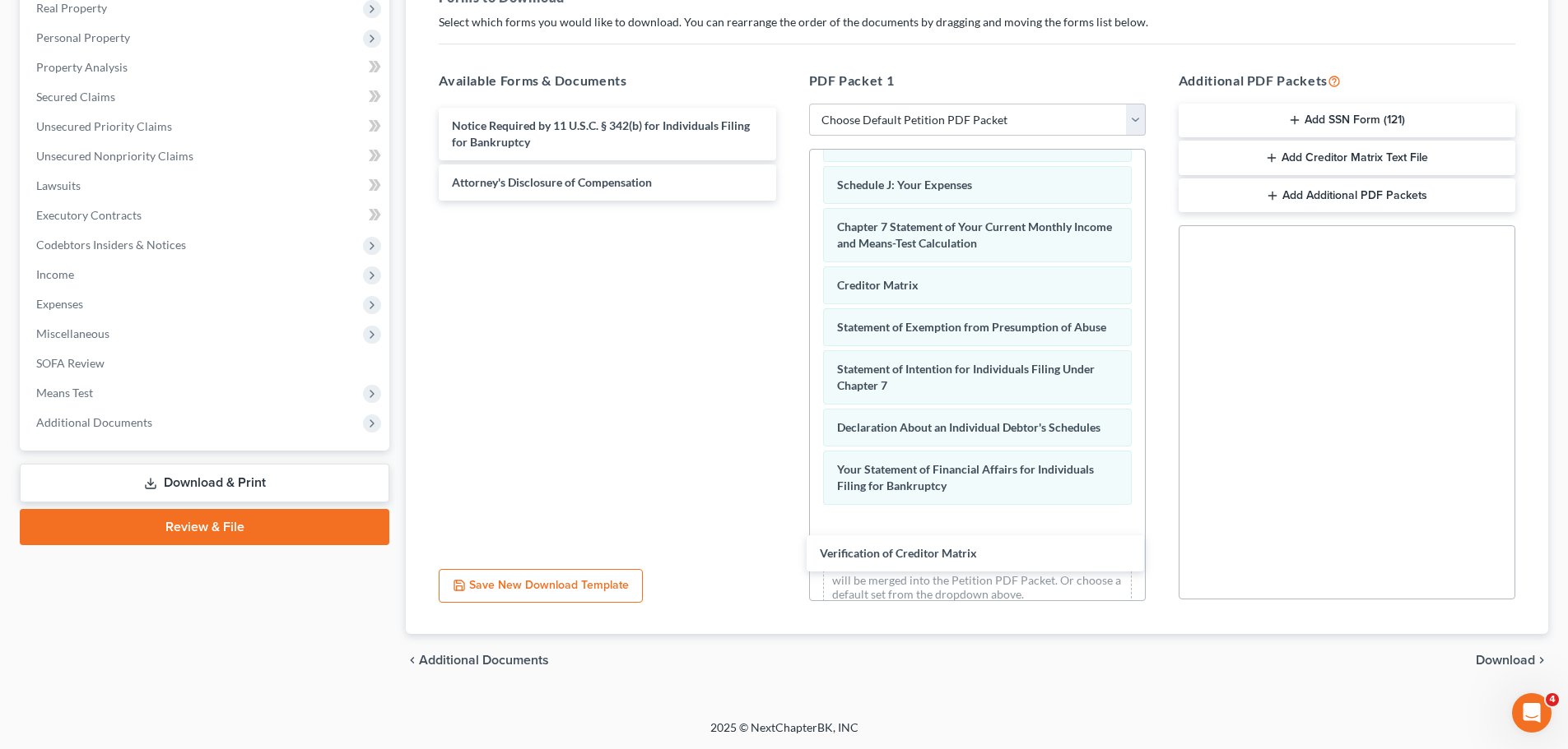
drag, startPoint x: 603, startPoint y: 130, endPoint x: 667, endPoint y: 307, distance: 188.2
click at [788, 201] on div "Verification of Creditor Matrix Verification of Creditor Matrix Notice Required…" at bounding box center [607, 155] width 363 height 93
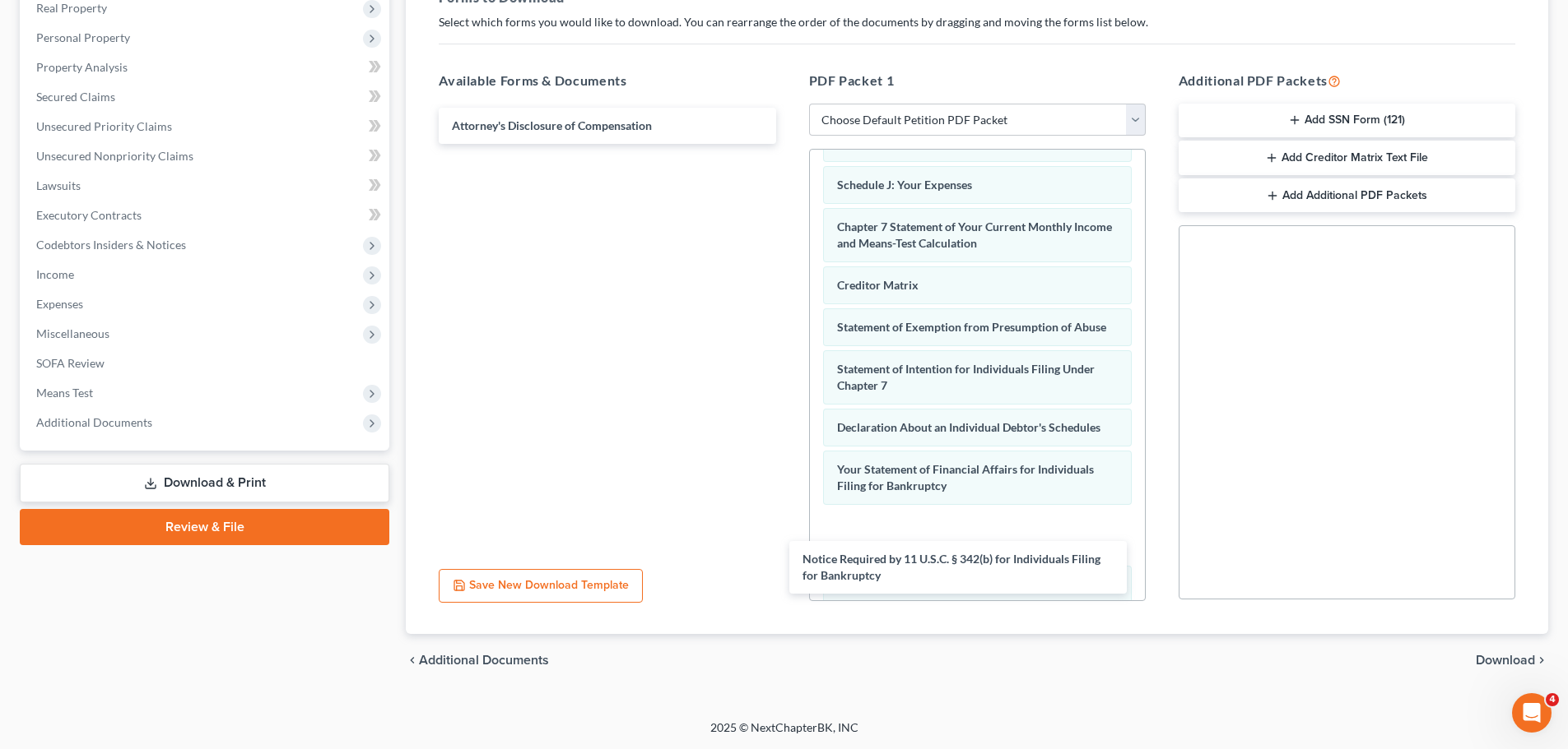
drag, startPoint x: 579, startPoint y: 134, endPoint x: 692, endPoint y: 345, distance: 239.4
click at [788, 144] on div "Notice Required by 11 U.S.C. § 342(b) for Individuals Filing for Bankruptcy Not…" at bounding box center [607, 126] width 363 height 36
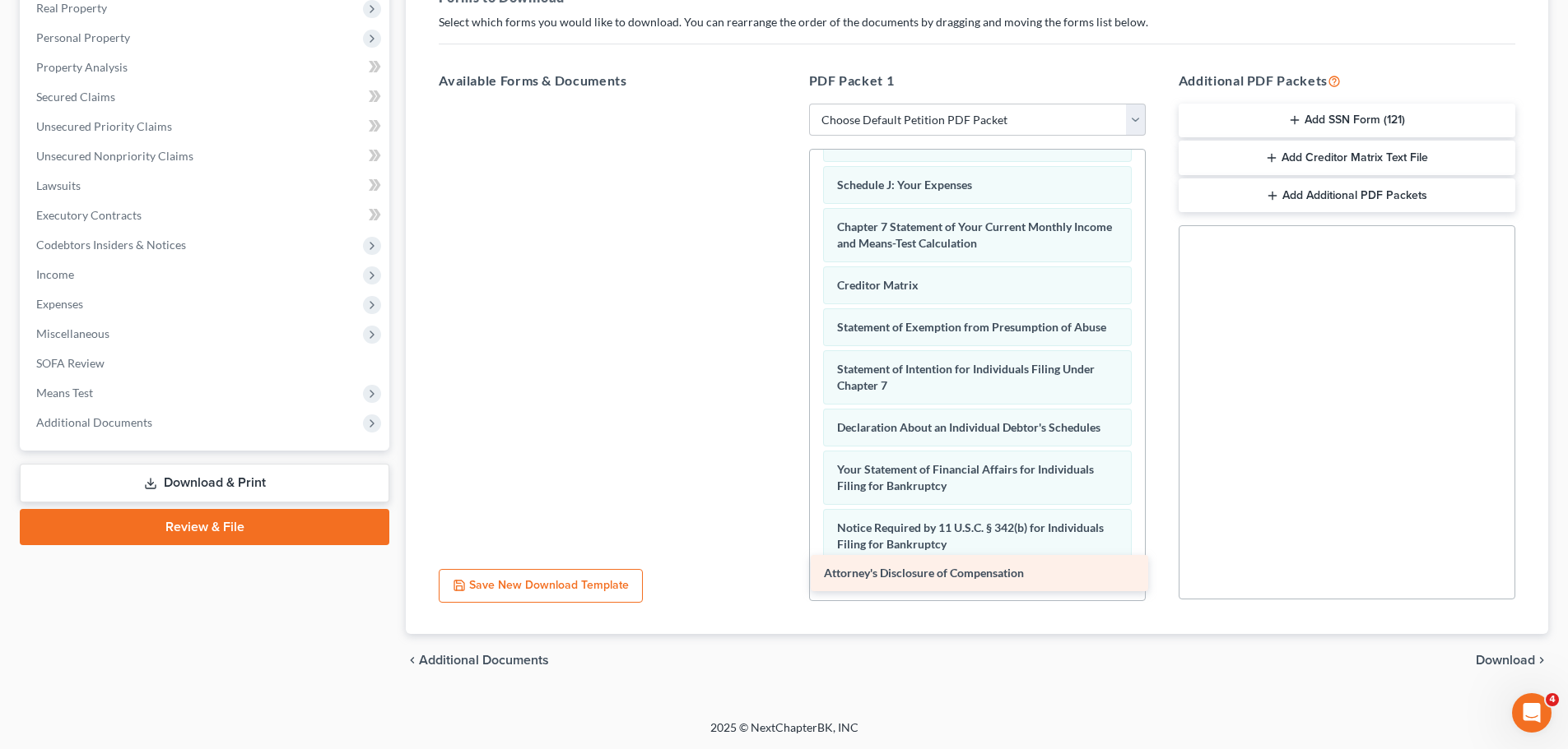
drag, startPoint x: 537, startPoint y: 121, endPoint x: 909, endPoint y: 568, distance: 581.5
click at [788, 103] on div "Attorney's Disclosure of Compensation Attorney's Disclosure of Compensation" at bounding box center [607, 103] width 363 height 0
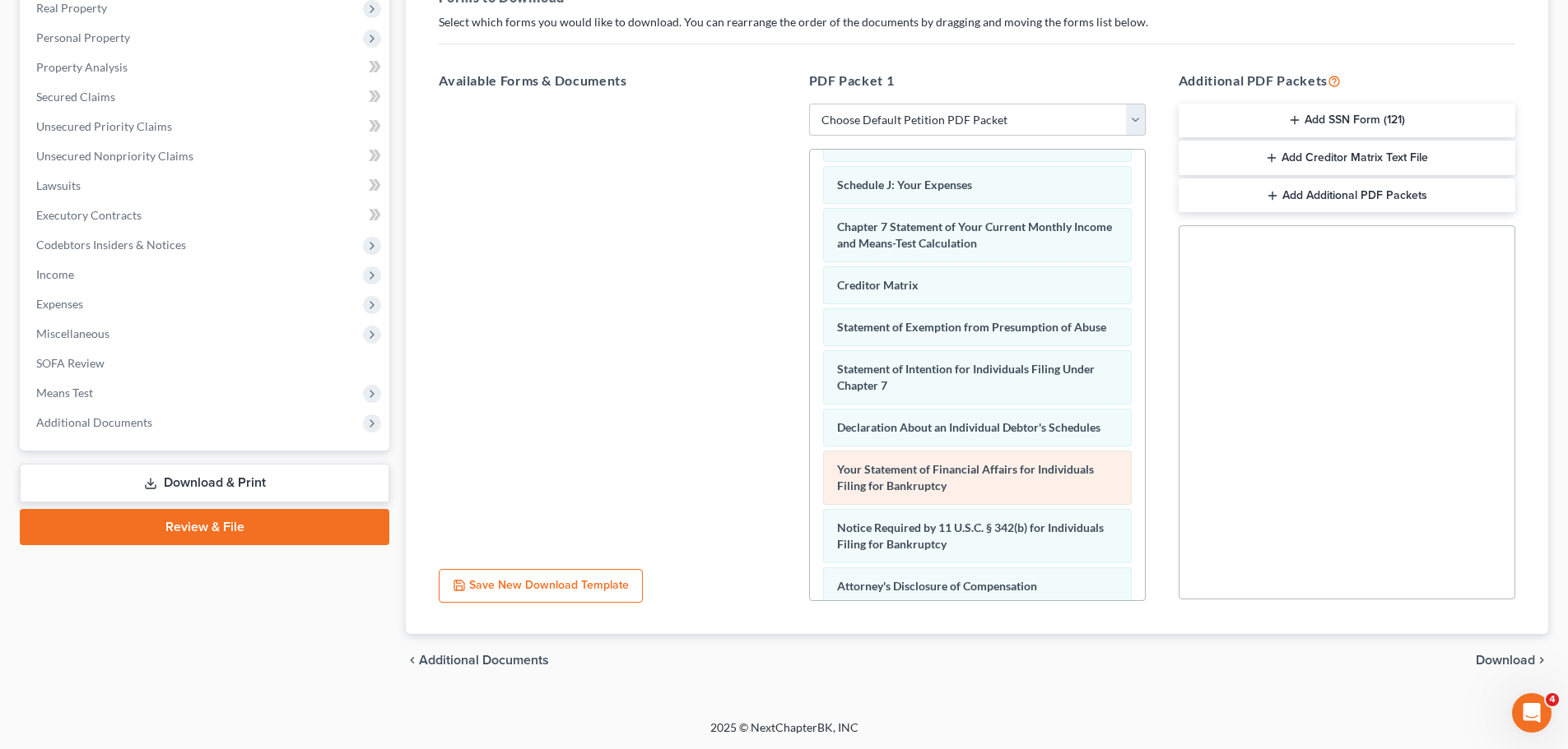
scroll to position [566, 0]
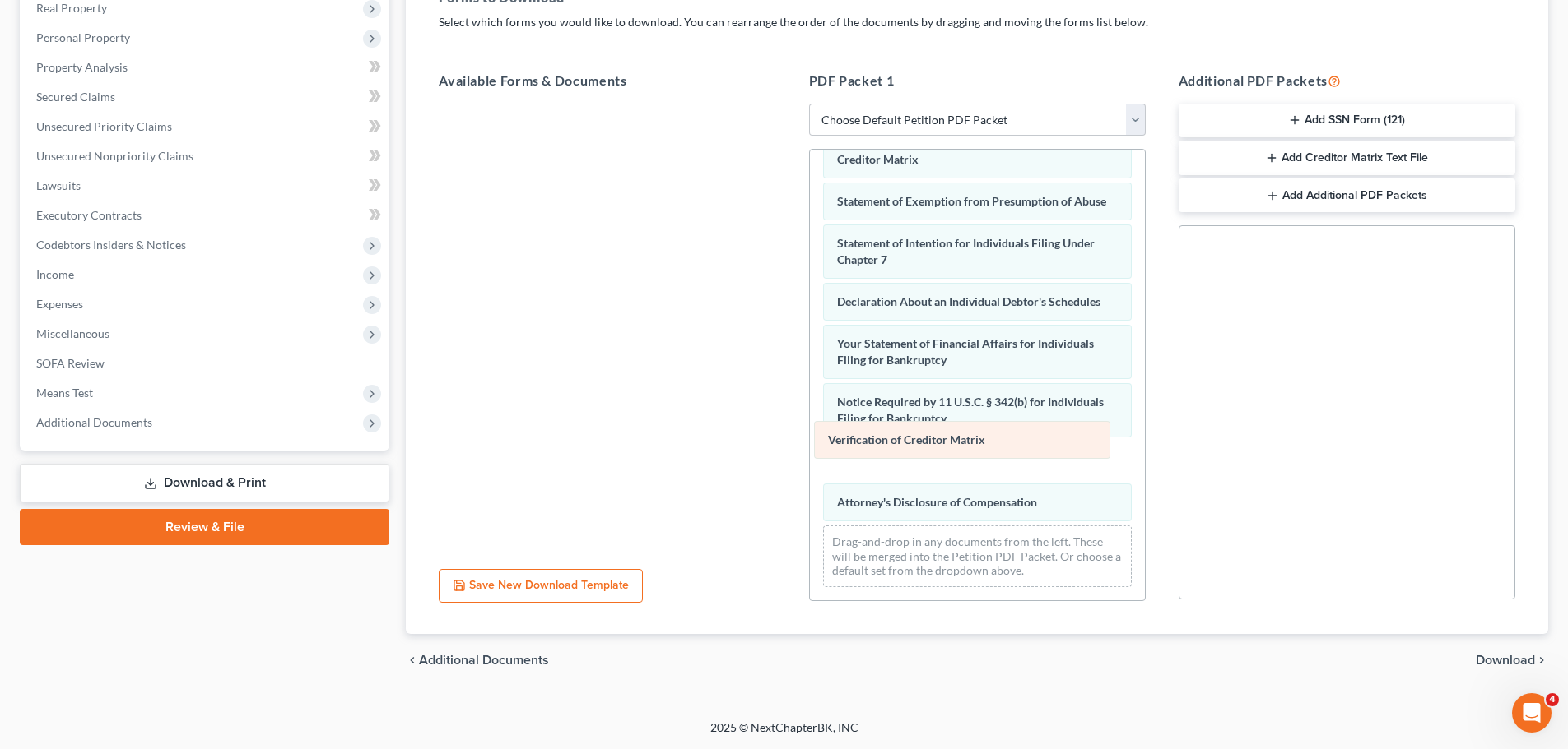
drag, startPoint x: 1004, startPoint y: 499, endPoint x: 995, endPoint y: 436, distance: 63.6
click at [995, 436] on div "Verification of Creditor Matrix Voluntary Petition for Individuals Filing for B…" at bounding box center [977, 100] width 335 height 1000
click at [1507, 662] on span "Download" at bounding box center [1504, 661] width 59 height 13
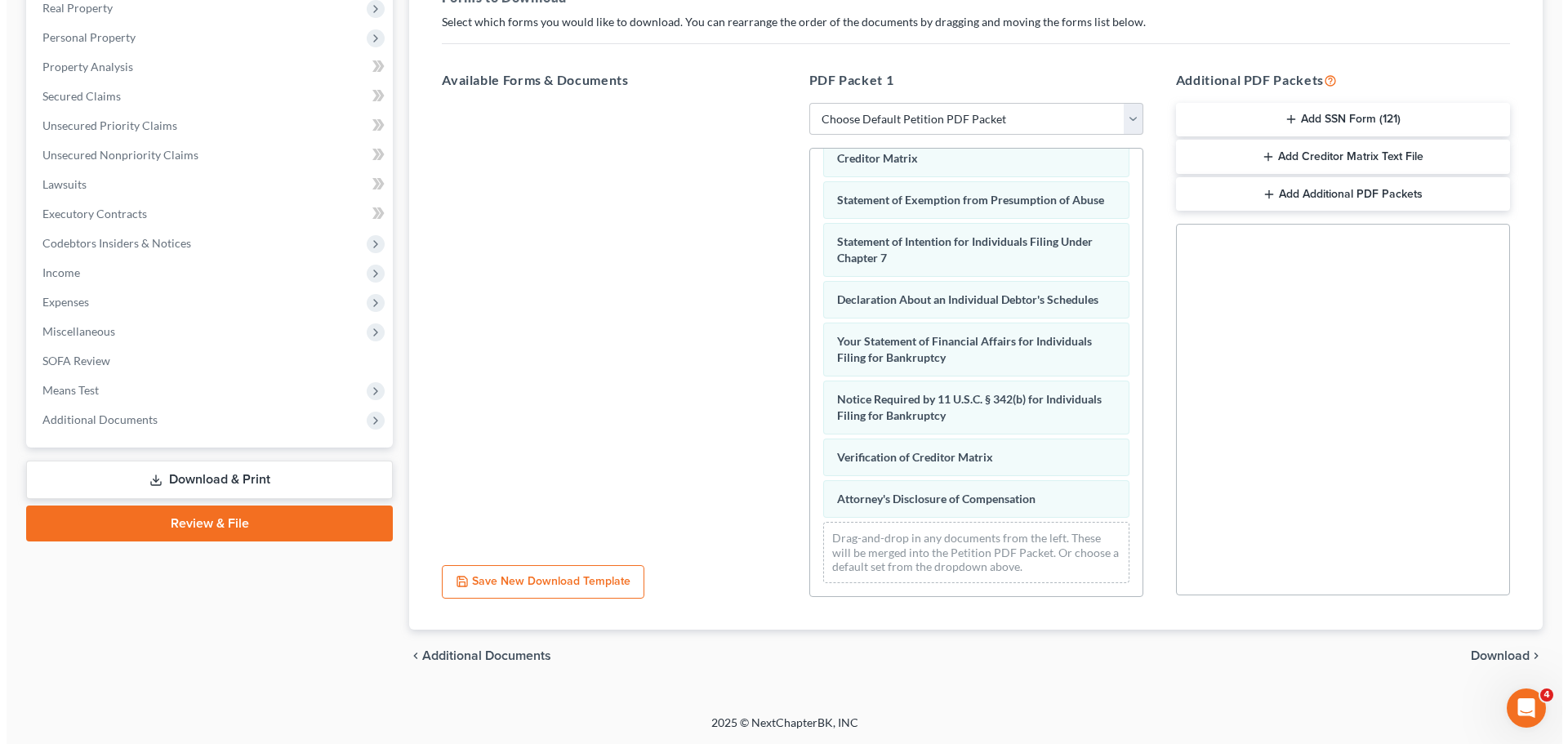
scroll to position [124, 0]
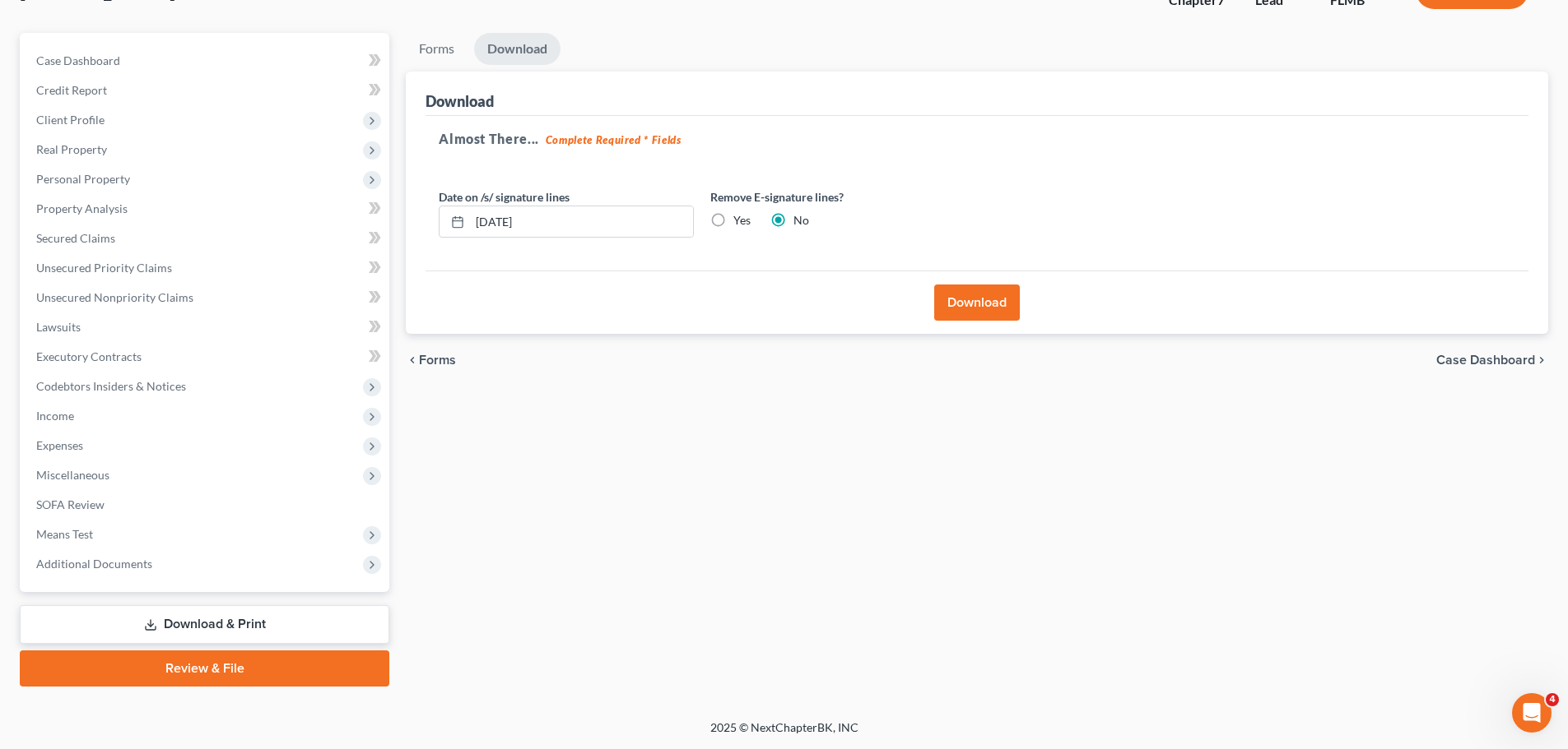
click at [734, 222] on label "Yes" at bounding box center [742, 220] width 17 height 16
click at [740, 222] on input "Yes" at bounding box center [745, 217] width 10 height 10
radio input "true"
radio input "false"
drag, startPoint x: 639, startPoint y: 217, endPoint x: 291, endPoint y: 233, distance: 348.4
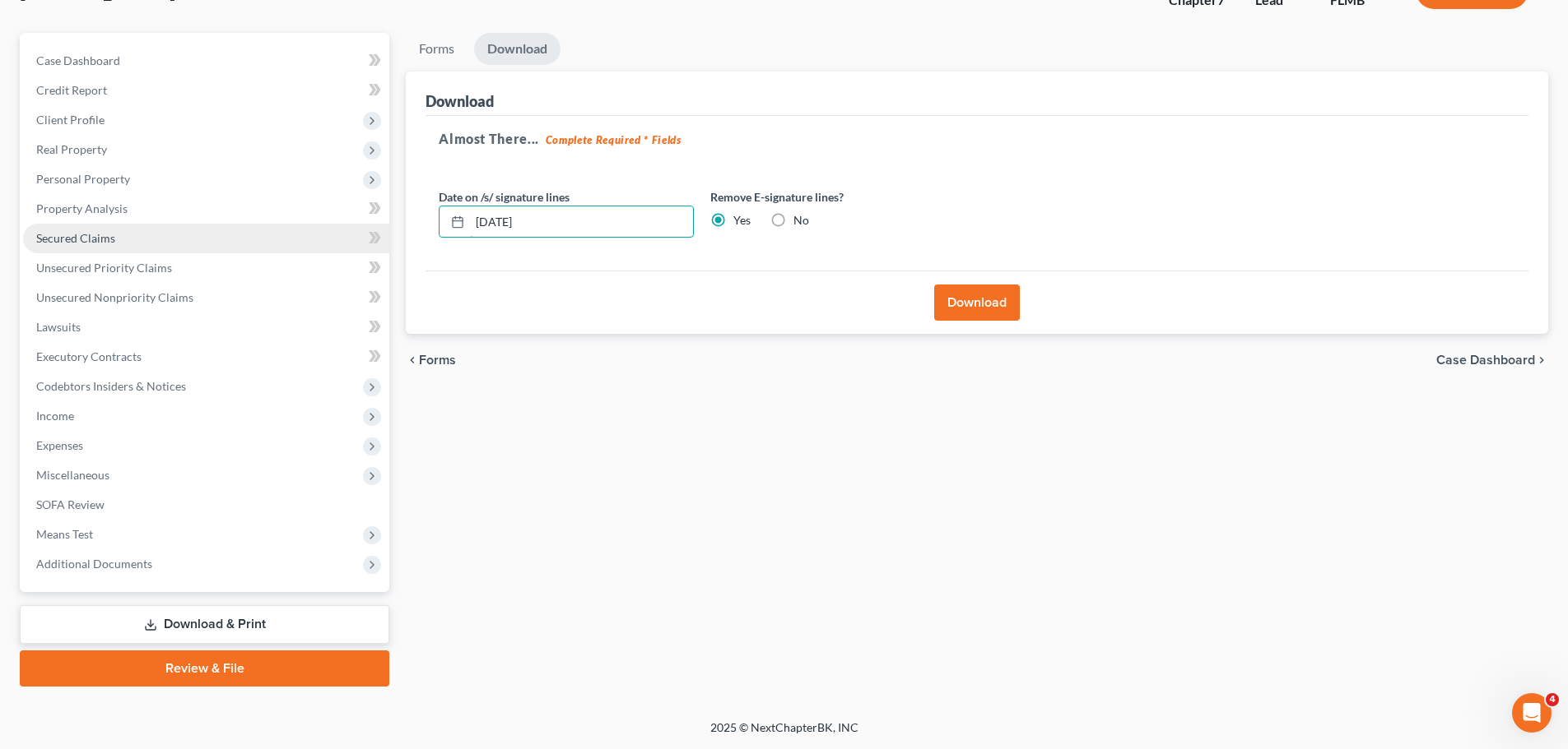
click at [291, 233] on div "Petition Navigation Case Dashboard Payments Invoices Payments Payments Credit R…" at bounding box center [784, 360] width 1544 height 654
click at [964, 297] on button "Download" at bounding box center [977, 302] width 85 height 36
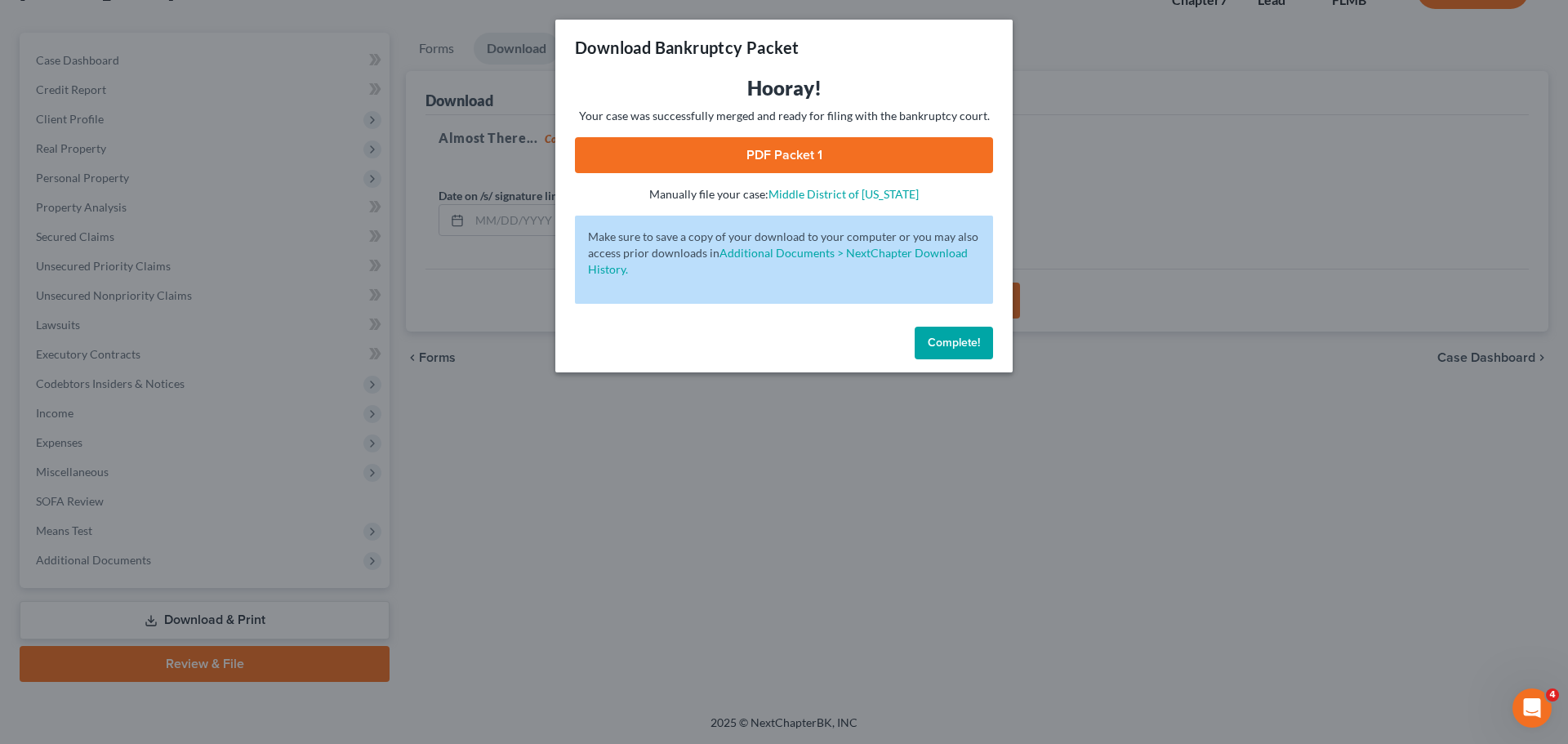
click at [871, 139] on link "PDF Packet 1" at bounding box center [784, 155] width 418 height 36
